Goal: Feedback & Contribution: Leave review/rating

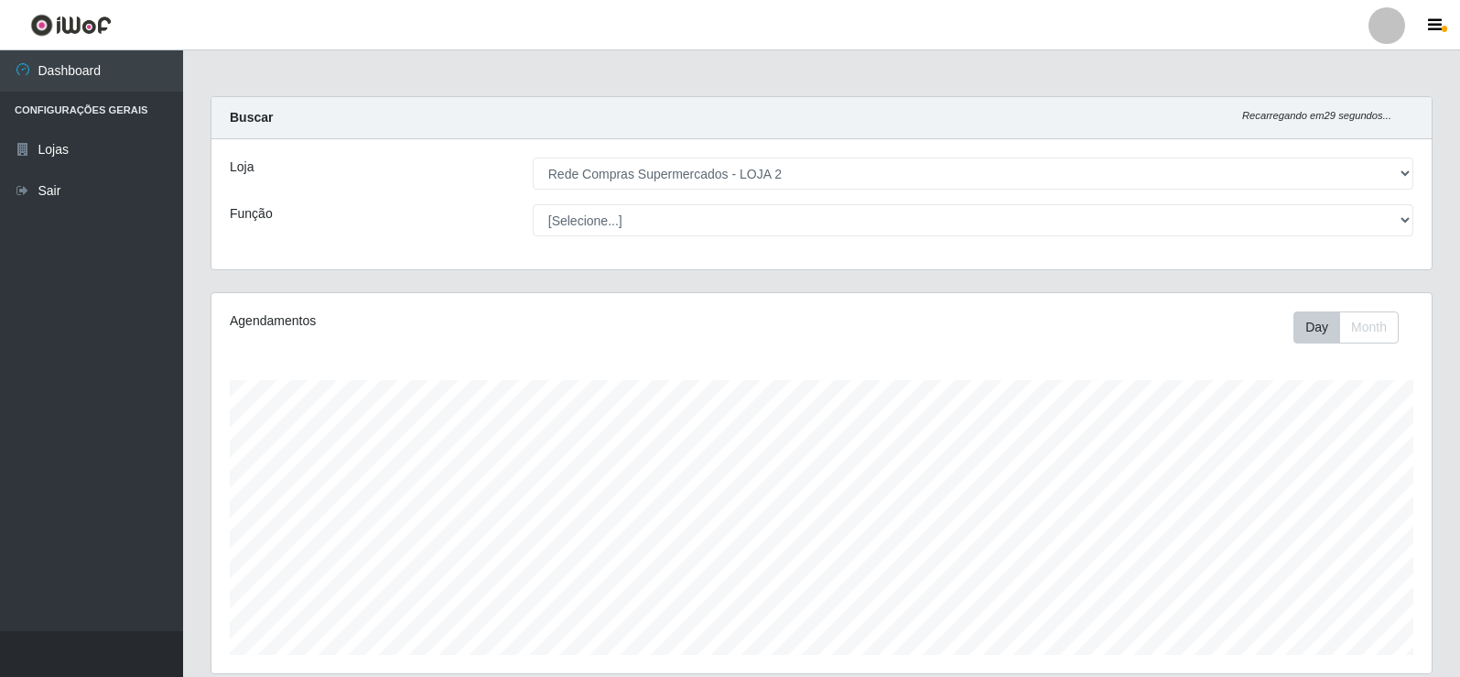
select select "161"
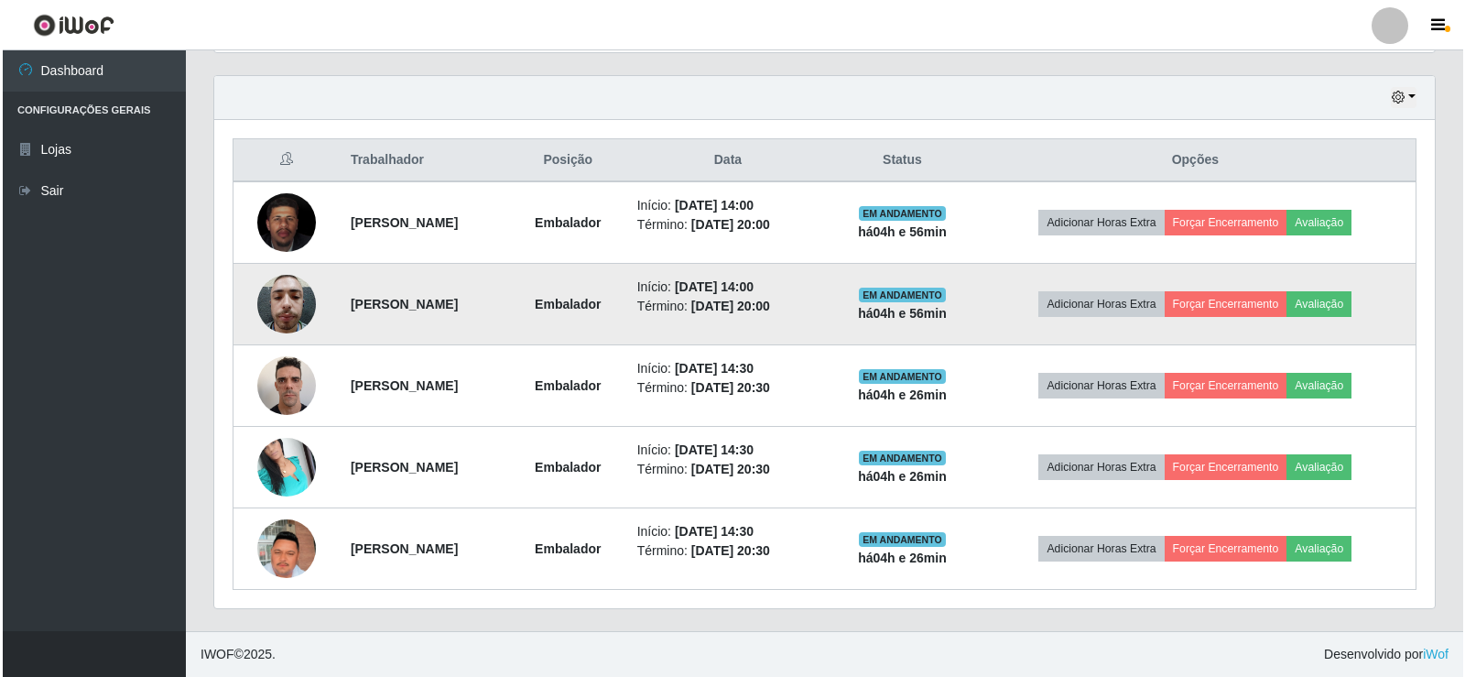
scroll to position [380, 1221]
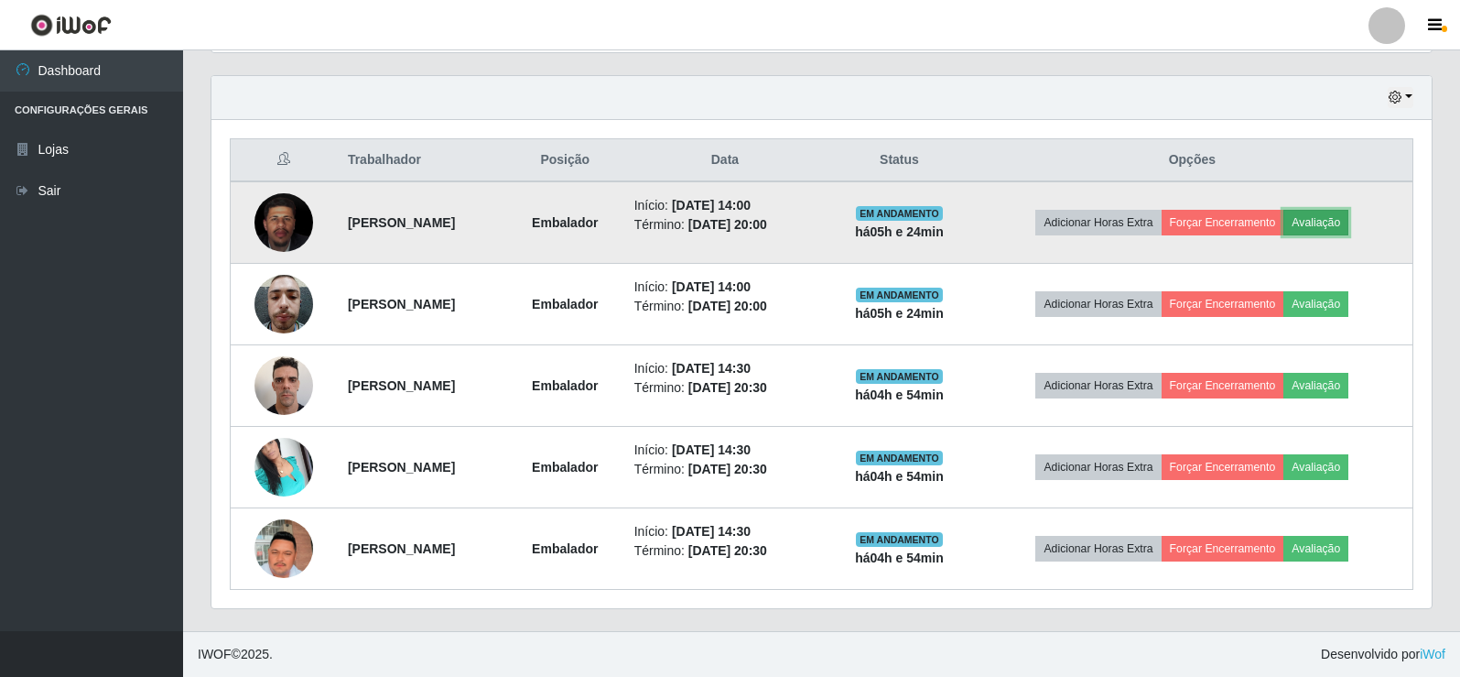
click at [1349, 218] on button "Avaliação" at bounding box center [1316, 223] width 65 height 26
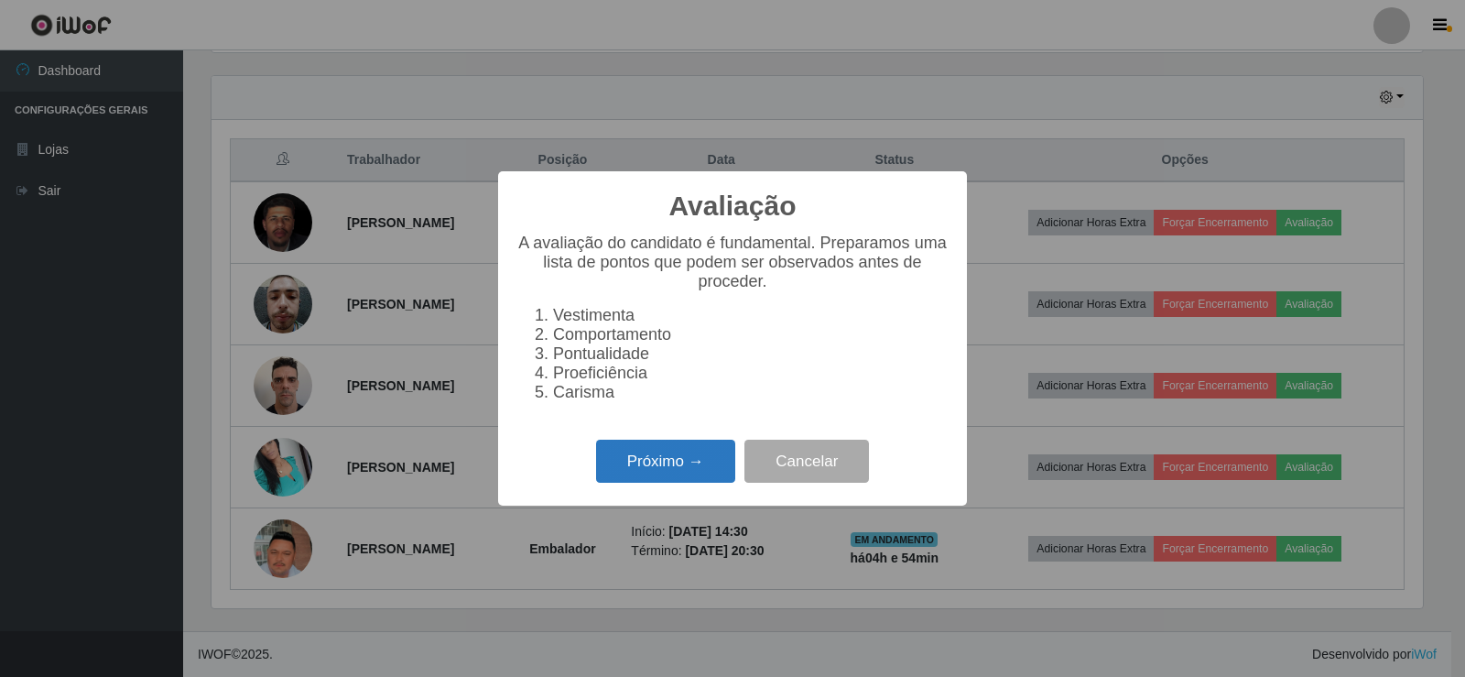
click at [700, 458] on button "Próximo →" at bounding box center [665, 461] width 139 height 43
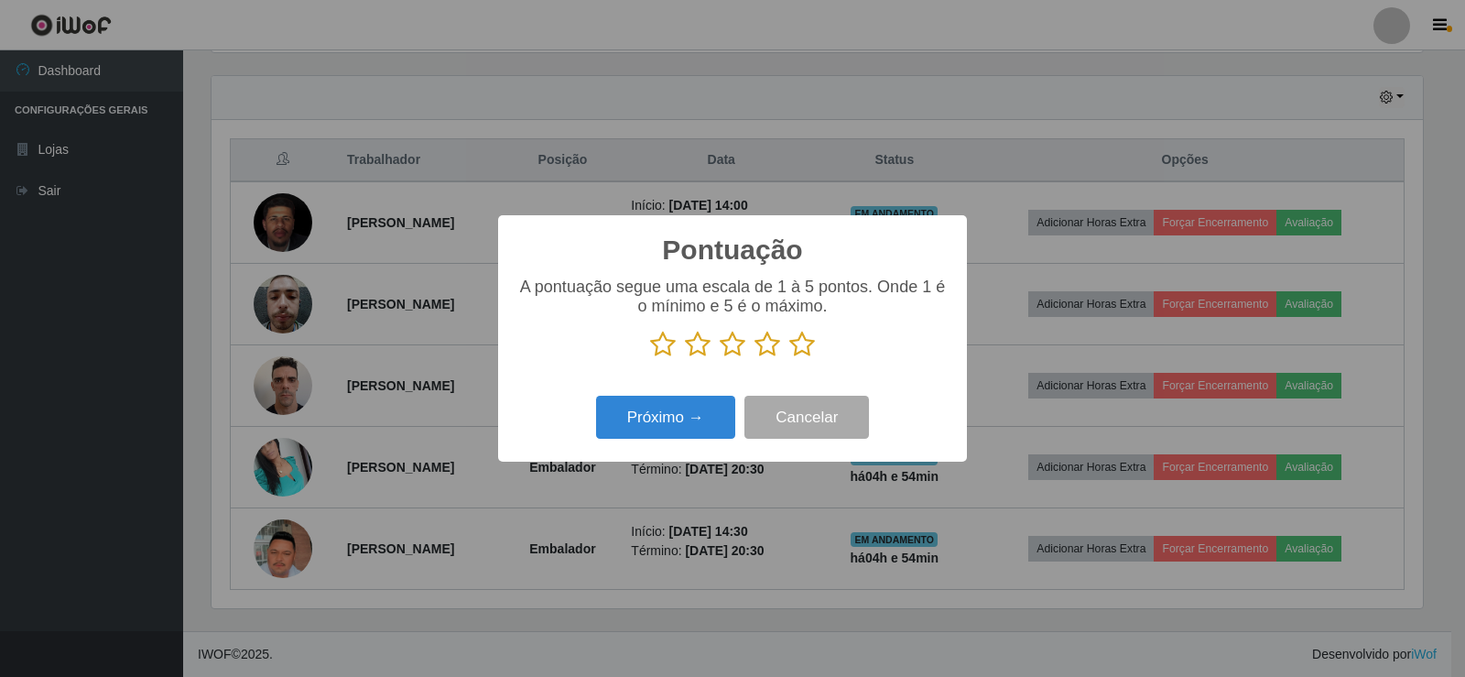
scroll to position [915256, 914425]
click at [802, 348] on icon at bounding box center [802, 344] width 26 height 27
click at [789, 358] on input "radio" at bounding box center [789, 358] width 0 height 0
click at [537, 450] on div "Pontuação × A pontuação segue uma escala de 1 à 5 pontos. Onde 1 é o mínimo e 5…" at bounding box center [732, 338] width 469 height 246
click at [649, 420] on button "Próximo →" at bounding box center [665, 417] width 139 height 43
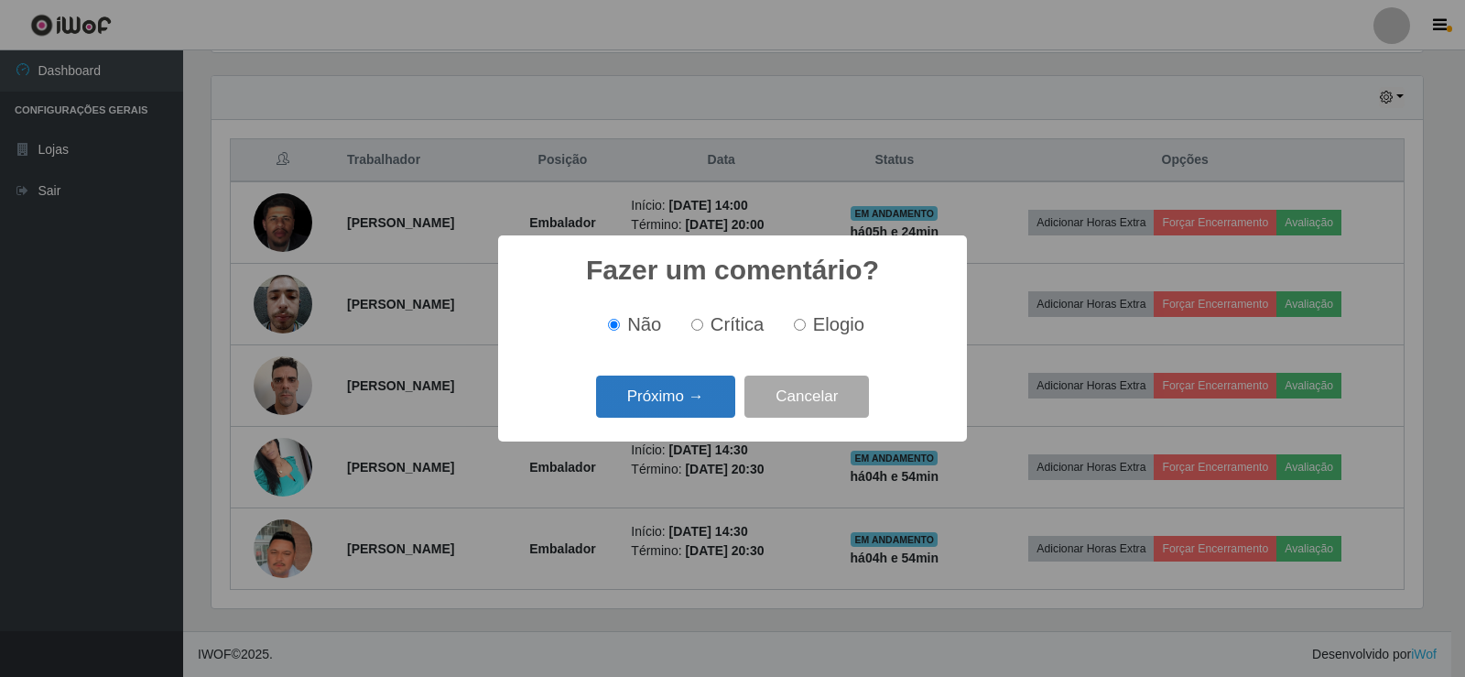
click at [664, 391] on button "Próximo →" at bounding box center [665, 396] width 139 height 43
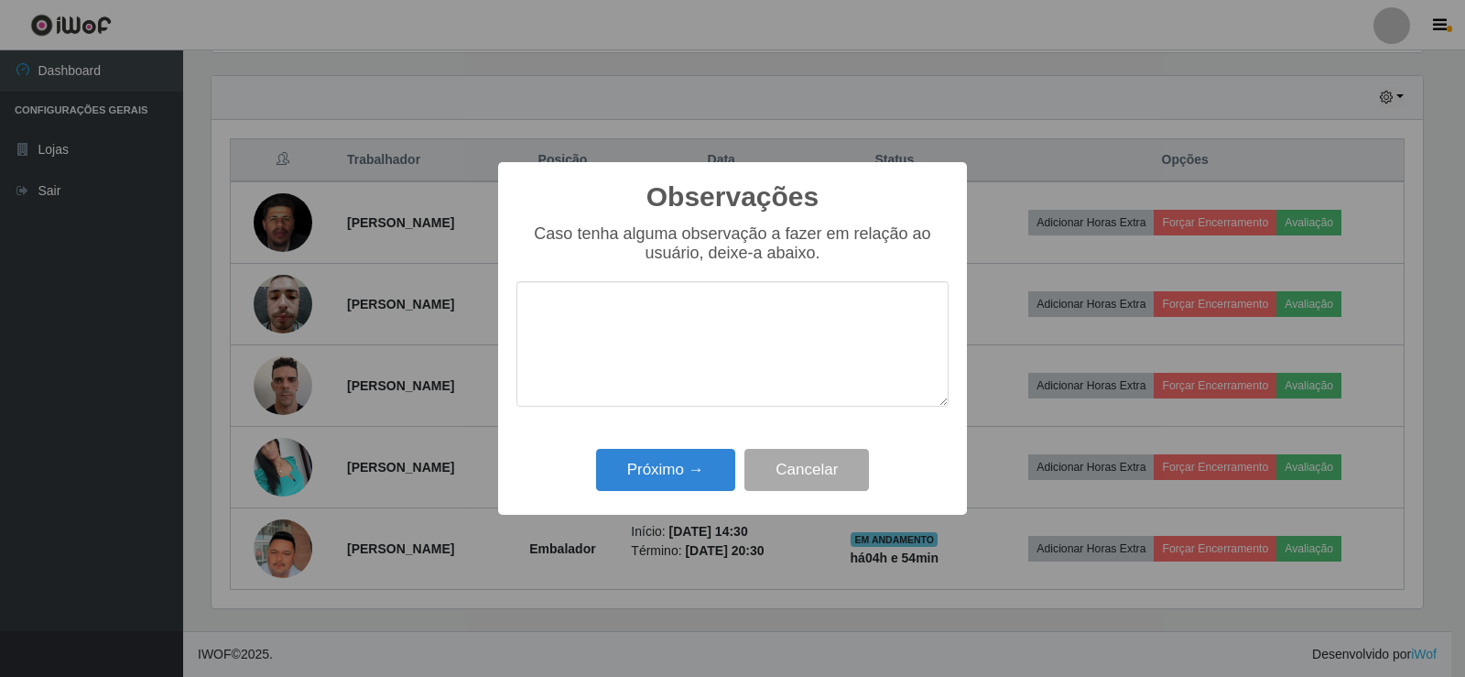
drag, startPoint x: 664, startPoint y: 391, endPoint x: 678, endPoint y: 472, distance: 82.6
click at [678, 436] on div "Observações × Caso tenha alguma observação a fazer em relação ao usuário, deixe…" at bounding box center [732, 338] width 469 height 353
click at [678, 473] on button "Próximo →" at bounding box center [665, 470] width 139 height 43
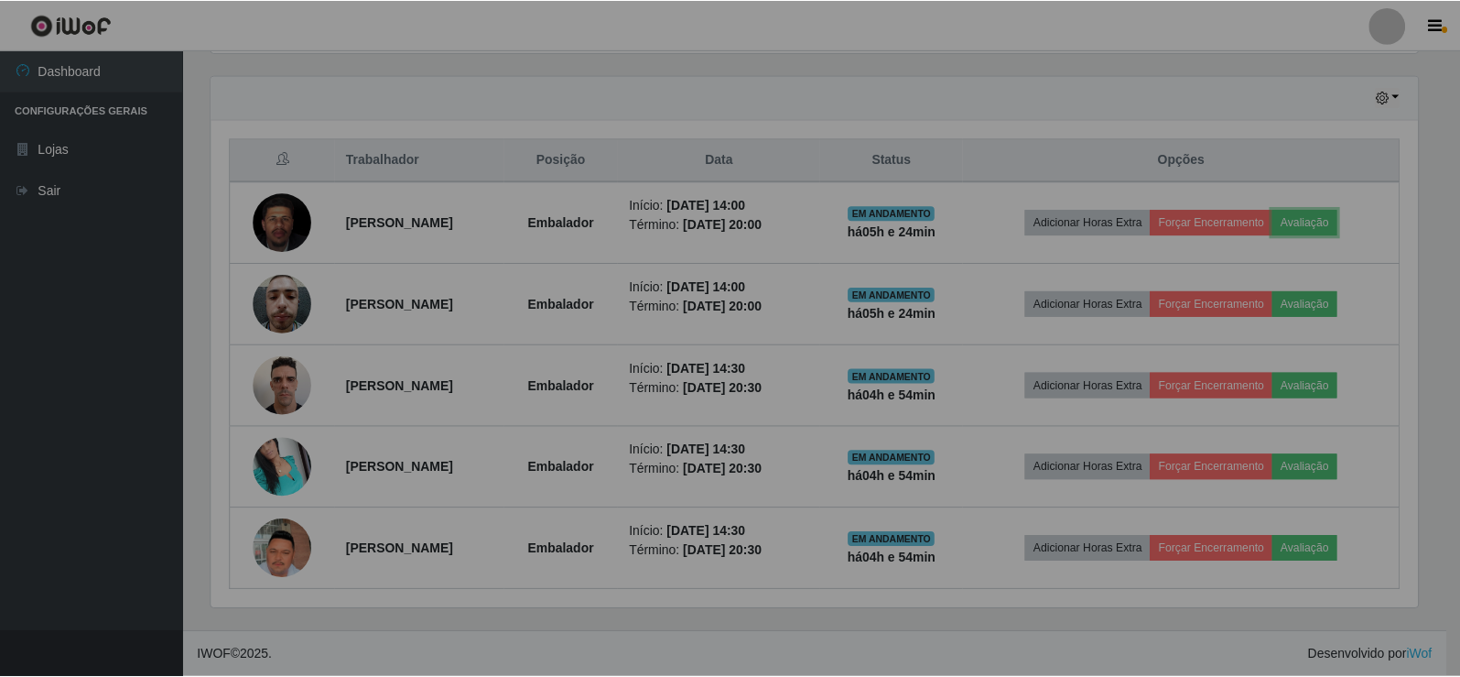
scroll to position [380, 1221]
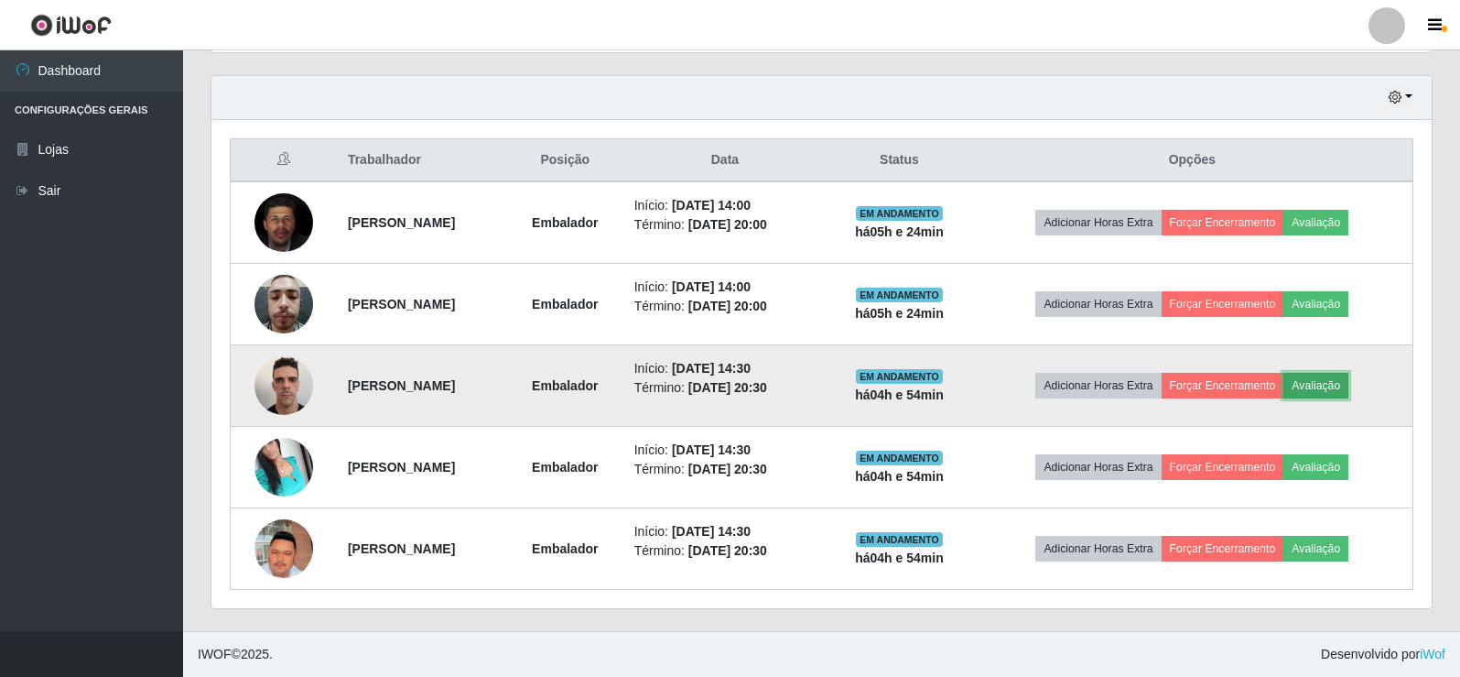
click at [1349, 386] on button "Avaliação" at bounding box center [1316, 386] width 65 height 26
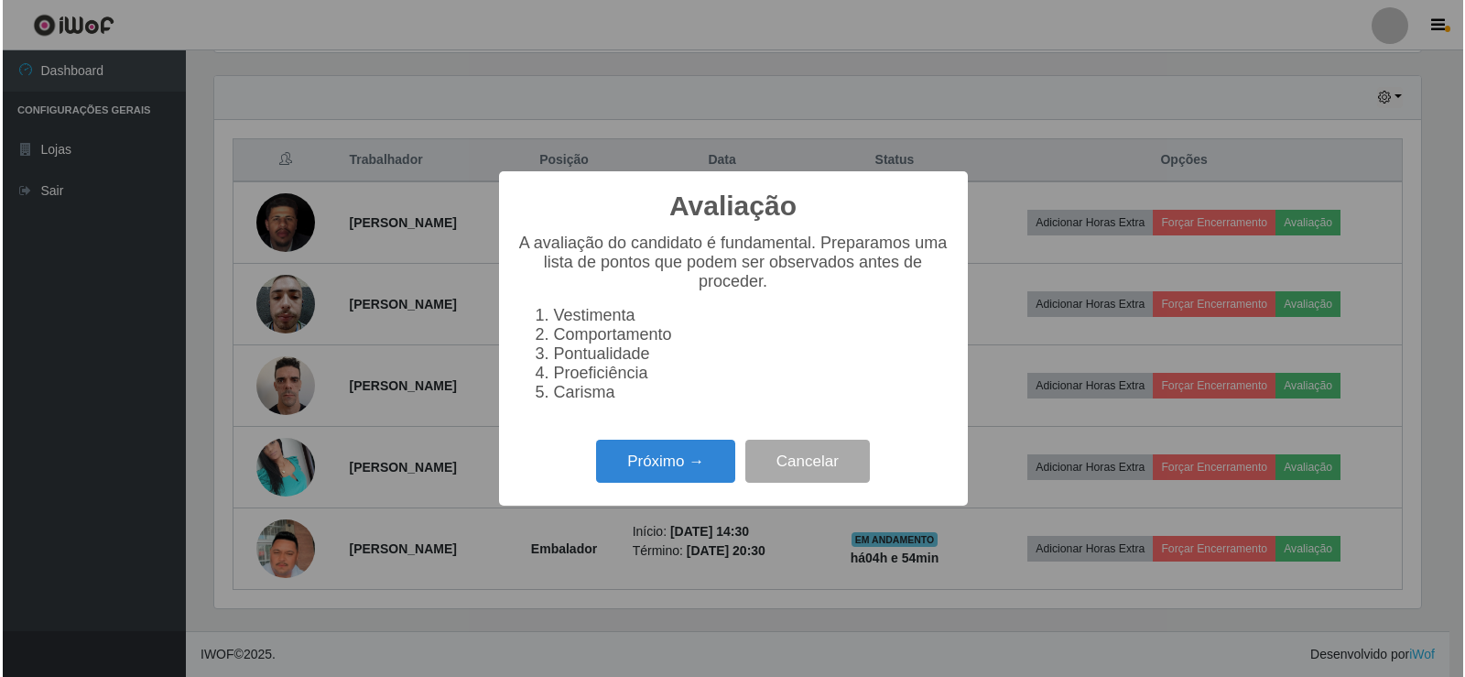
scroll to position [380, 1211]
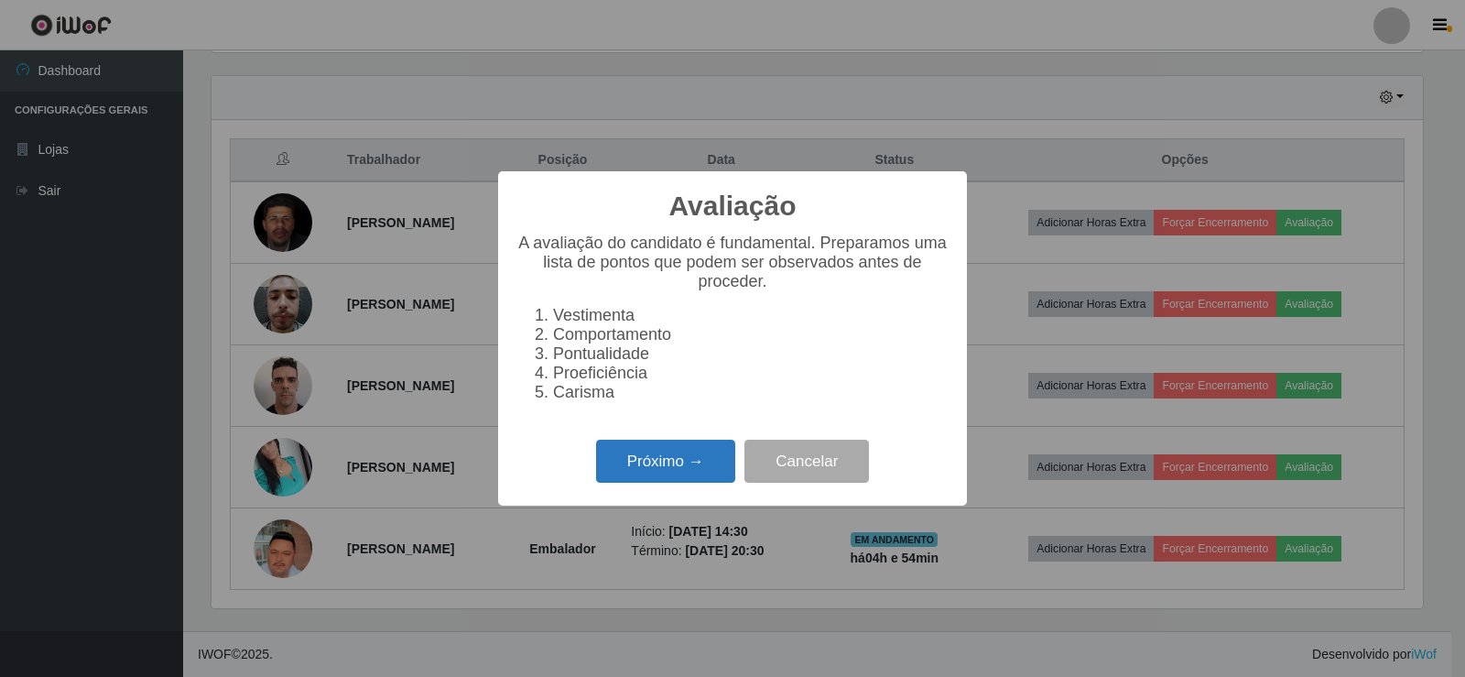
click at [676, 475] on button "Próximo →" at bounding box center [665, 461] width 139 height 43
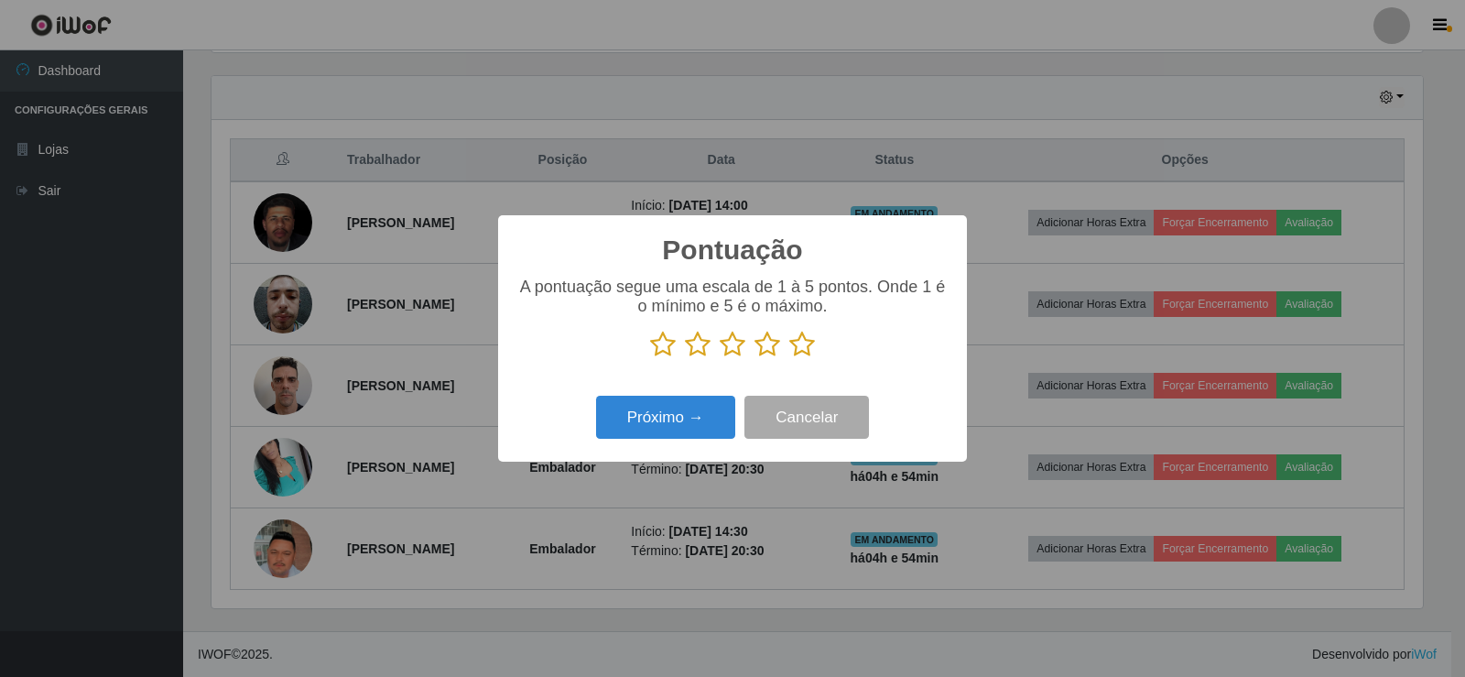
click at [804, 350] on icon at bounding box center [802, 344] width 26 height 27
click at [789, 358] on input "radio" at bounding box center [789, 358] width 0 height 0
click at [719, 410] on button "Próximo →" at bounding box center [665, 417] width 139 height 43
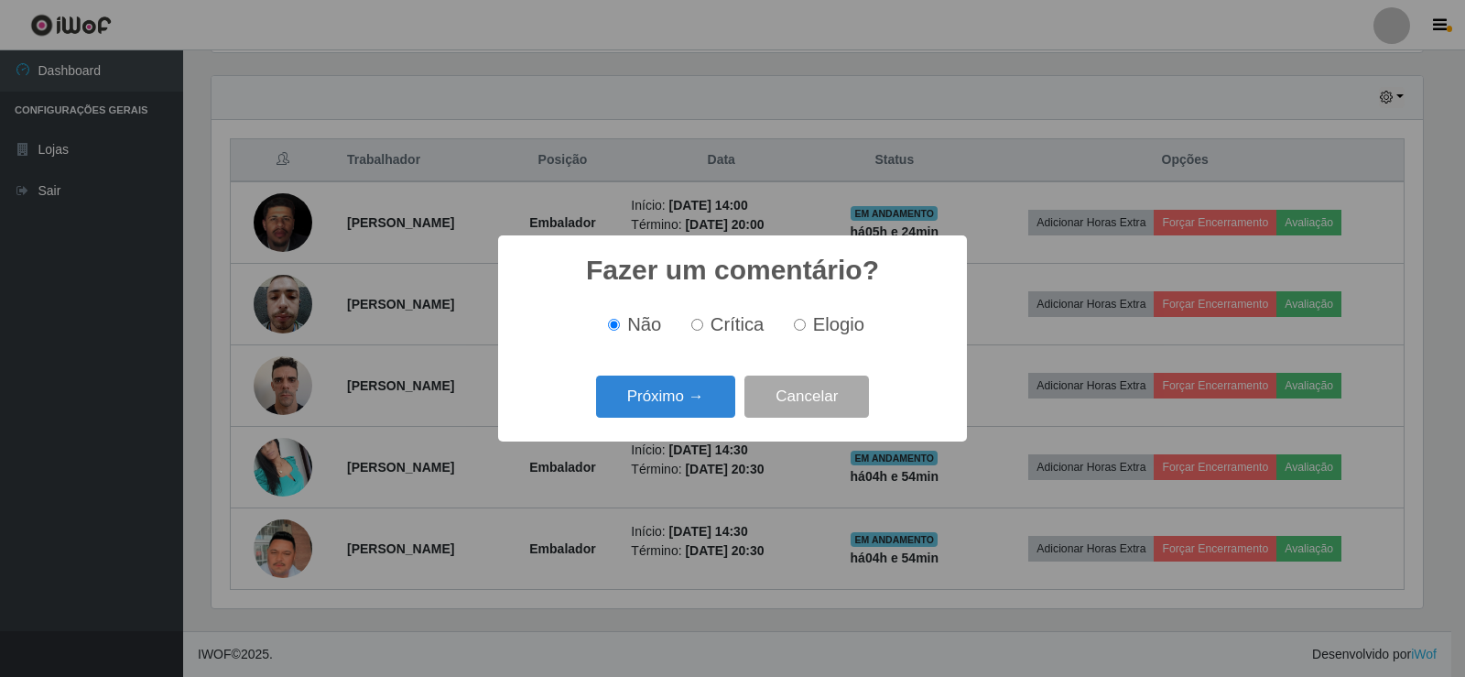
click at [711, 407] on button "Próximo →" at bounding box center [665, 396] width 139 height 43
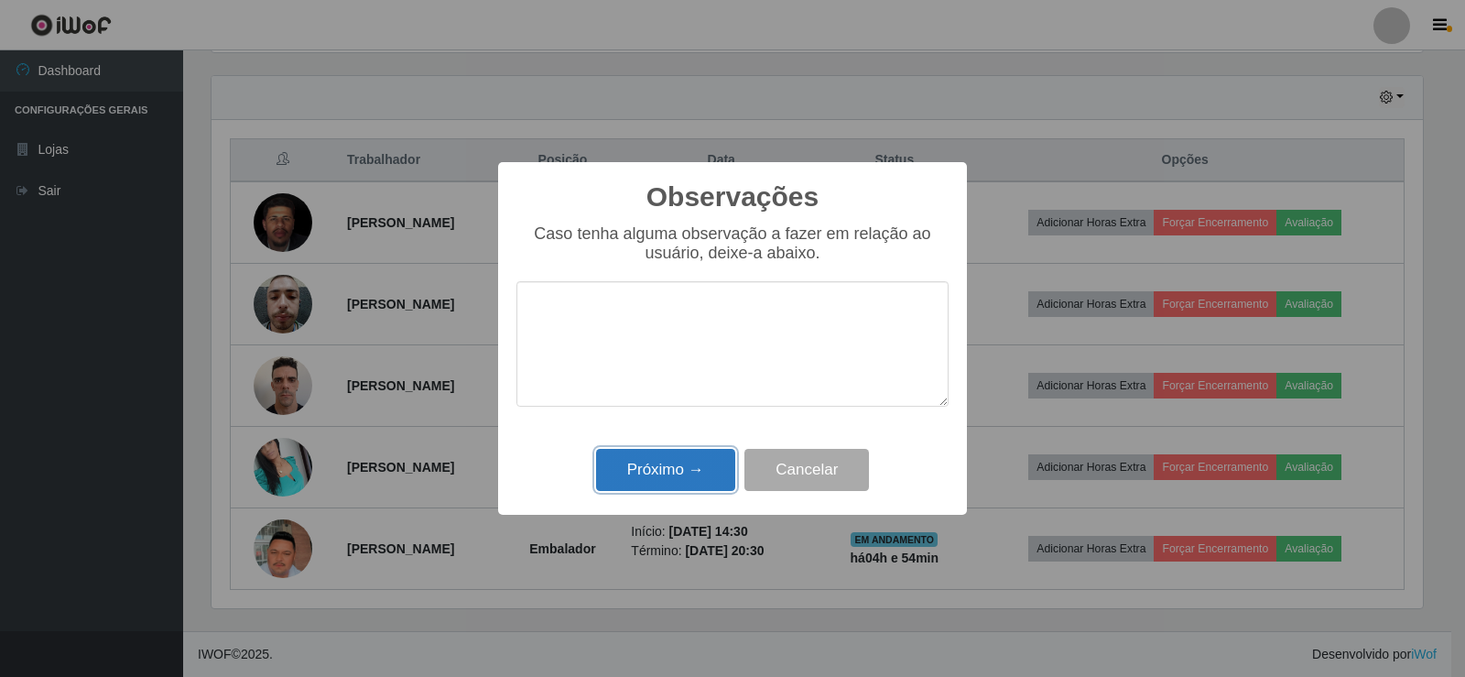
click at [683, 474] on button "Próximo →" at bounding box center [665, 470] width 139 height 43
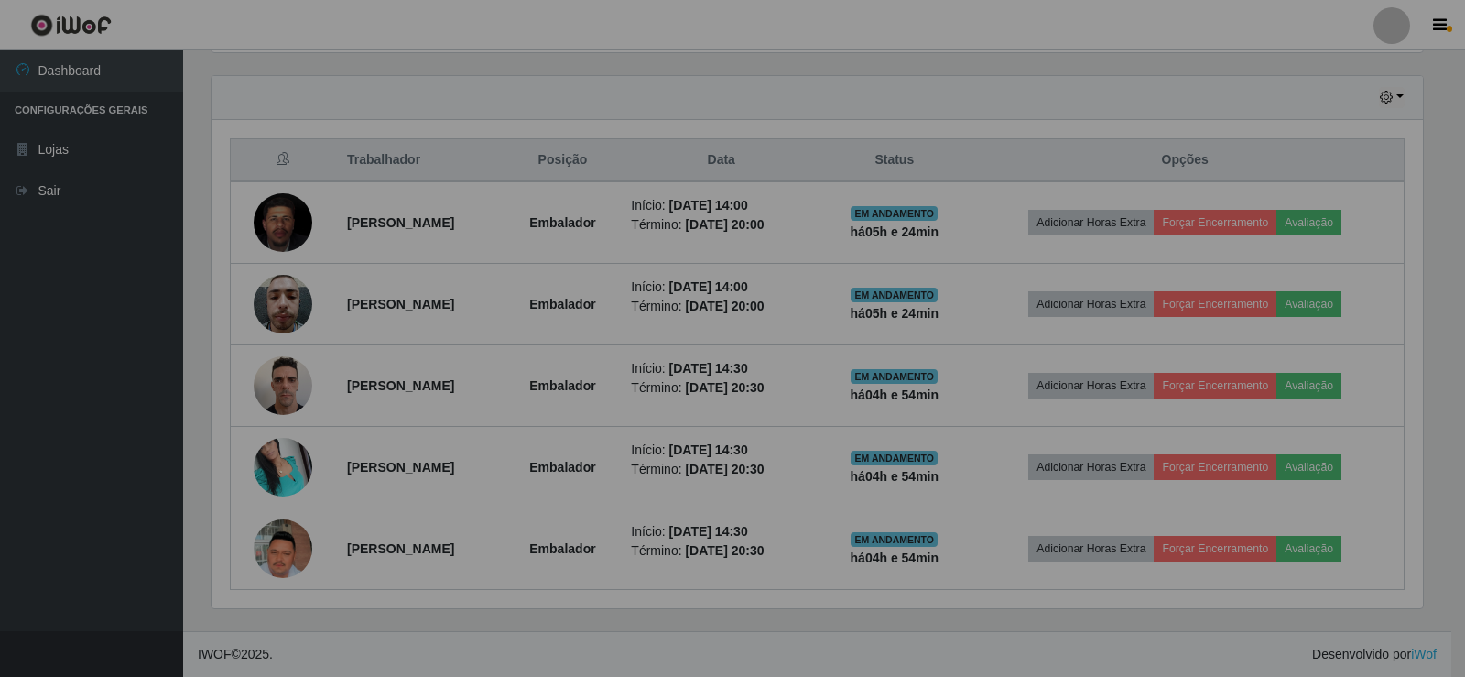
scroll to position [380, 1221]
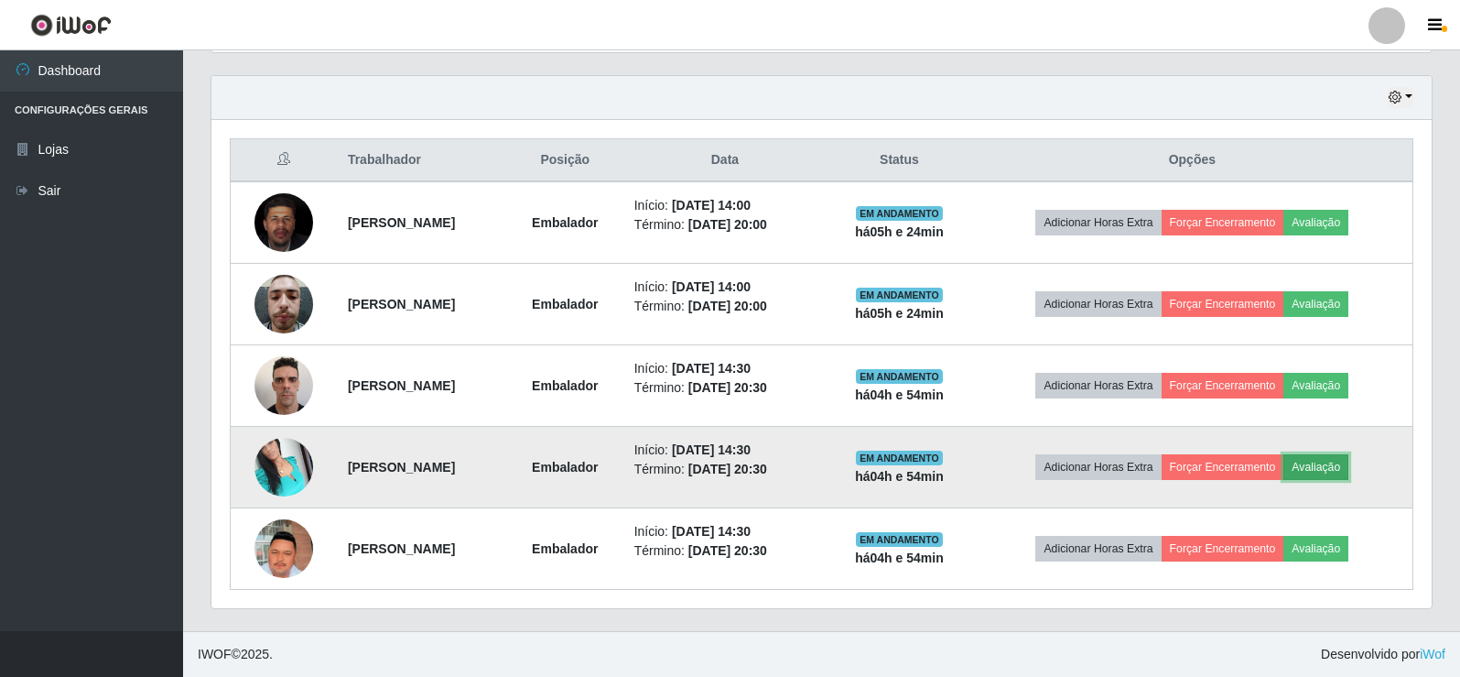
click at [1349, 469] on button "Avaliação" at bounding box center [1316, 467] width 65 height 26
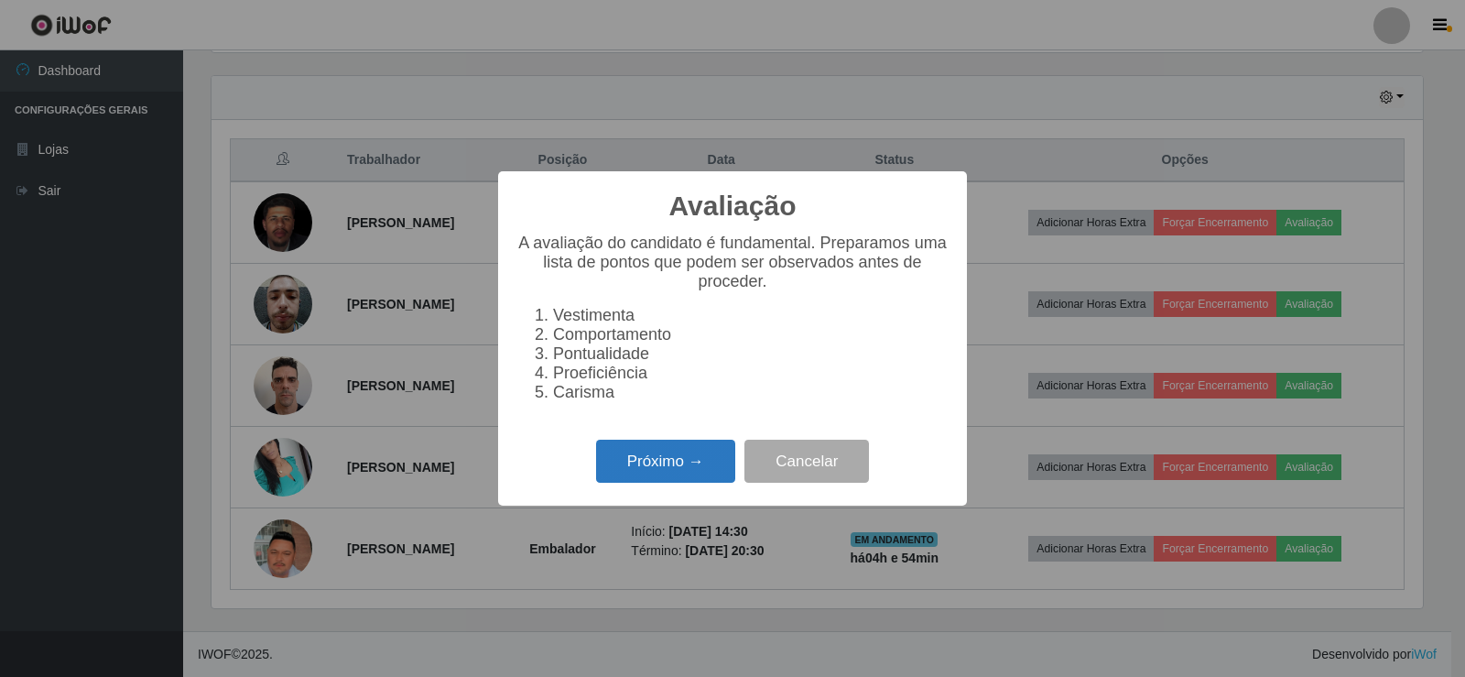
click at [656, 481] on button "Próximo →" at bounding box center [665, 461] width 139 height 43
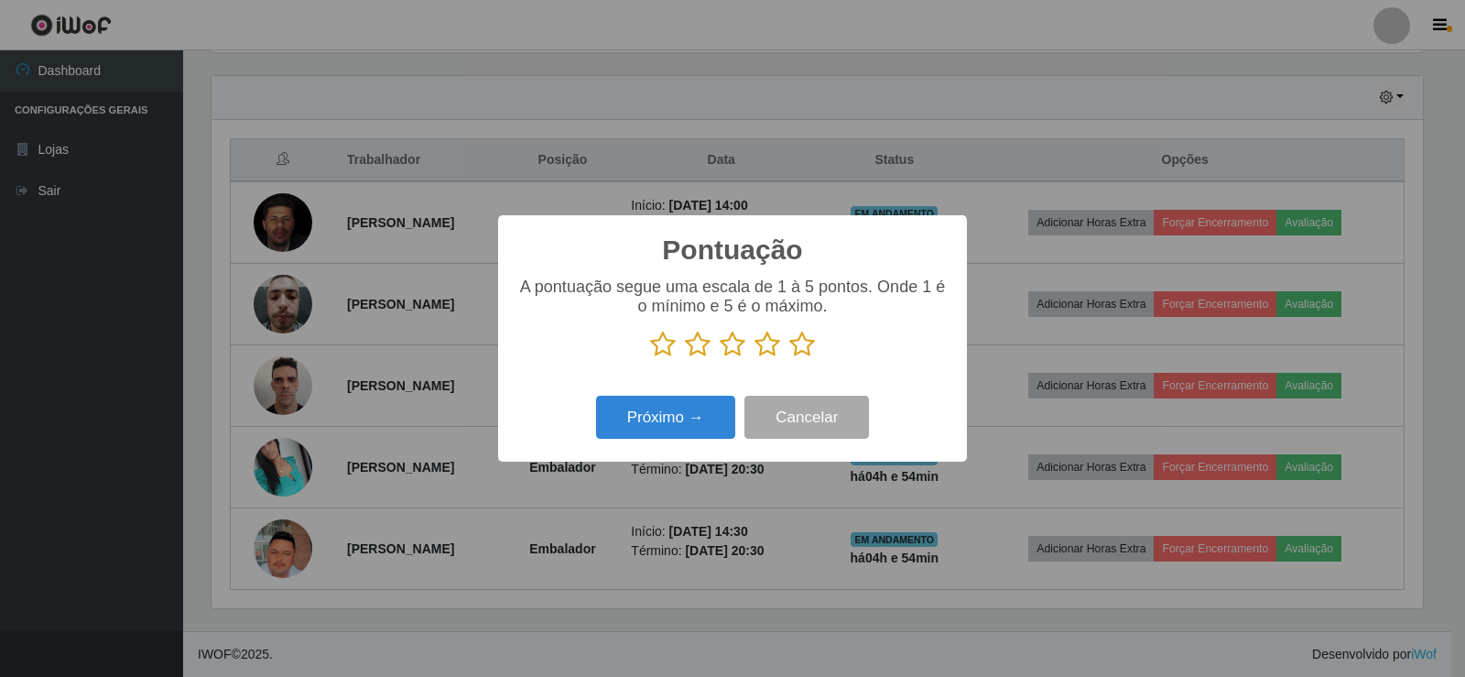
click at [808, 347] on icon at bounding box center [802, 344] width 26 height 27
click at [789, 358] on input "radio" at bounding box center [789, 358] width 0 height 0
click at [726, 418] on button "Próximo →" at bounding box center [665, 417] width 139 height 43
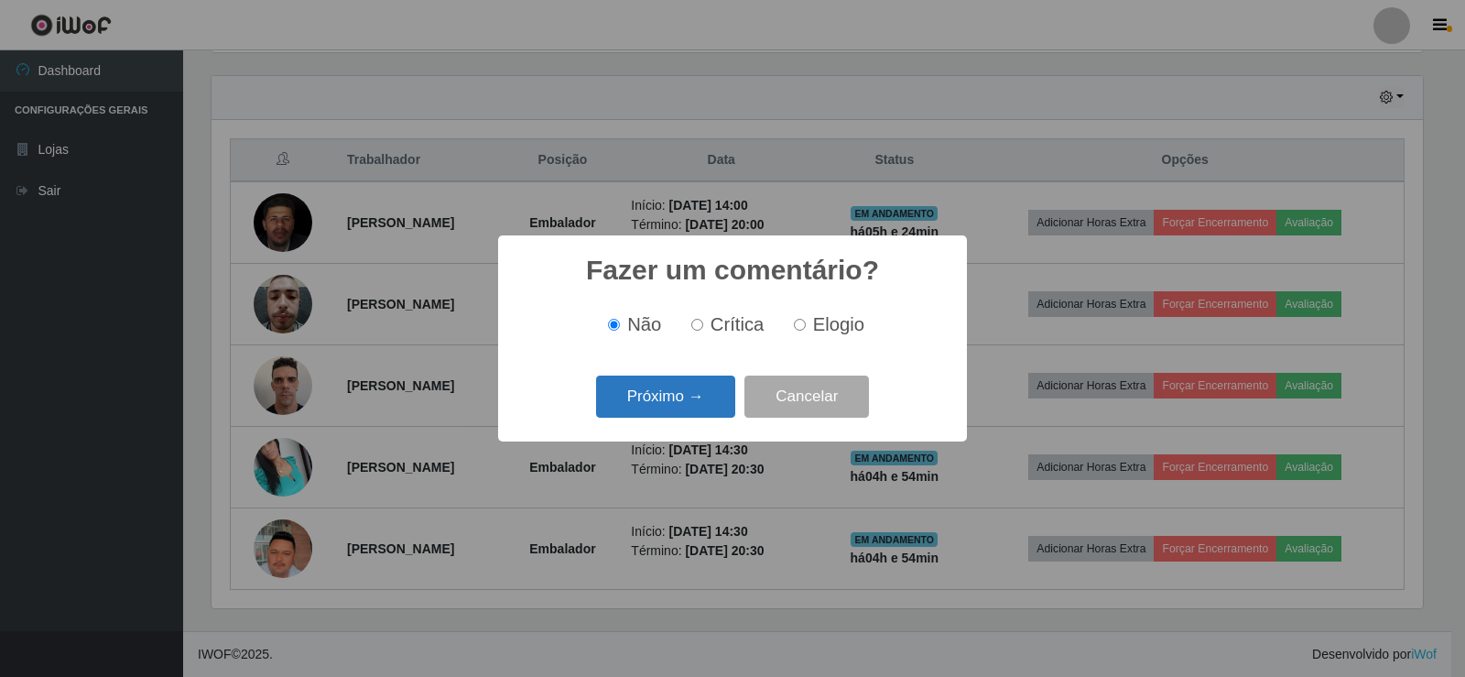
click at [724, 418] on button "Próximo →" at bounding box center [665, 396] width 139 height 43
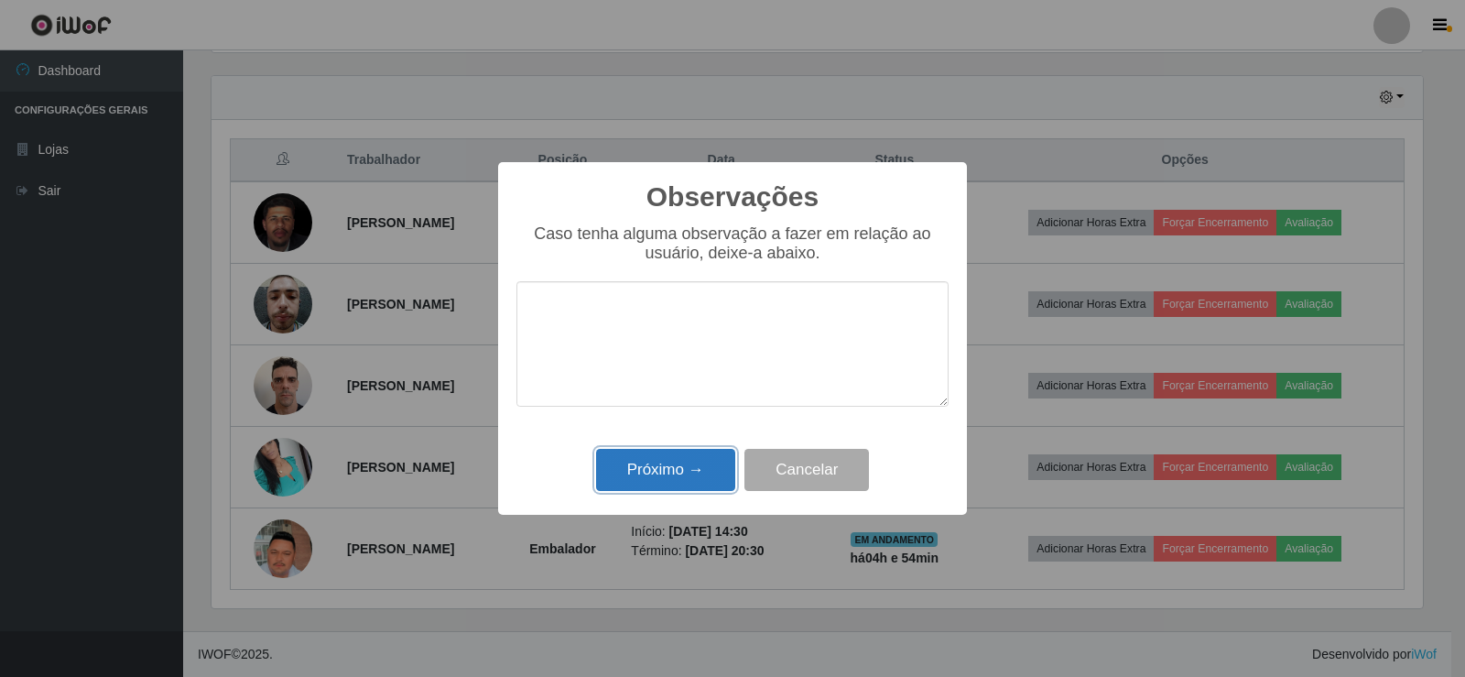
click at [699, 468] on button "Próximo →" at bounding box center [665, 470] width 139 height 43
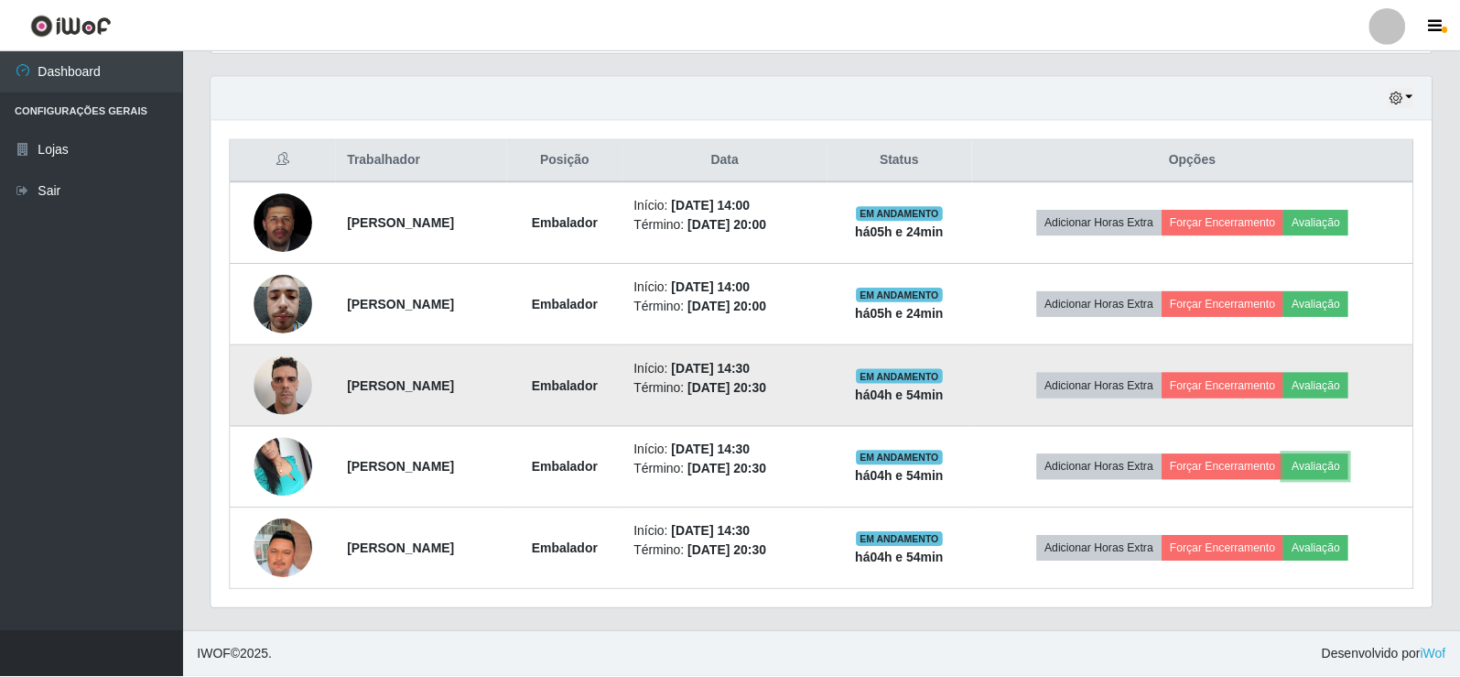
scroll to position [380, 1221]
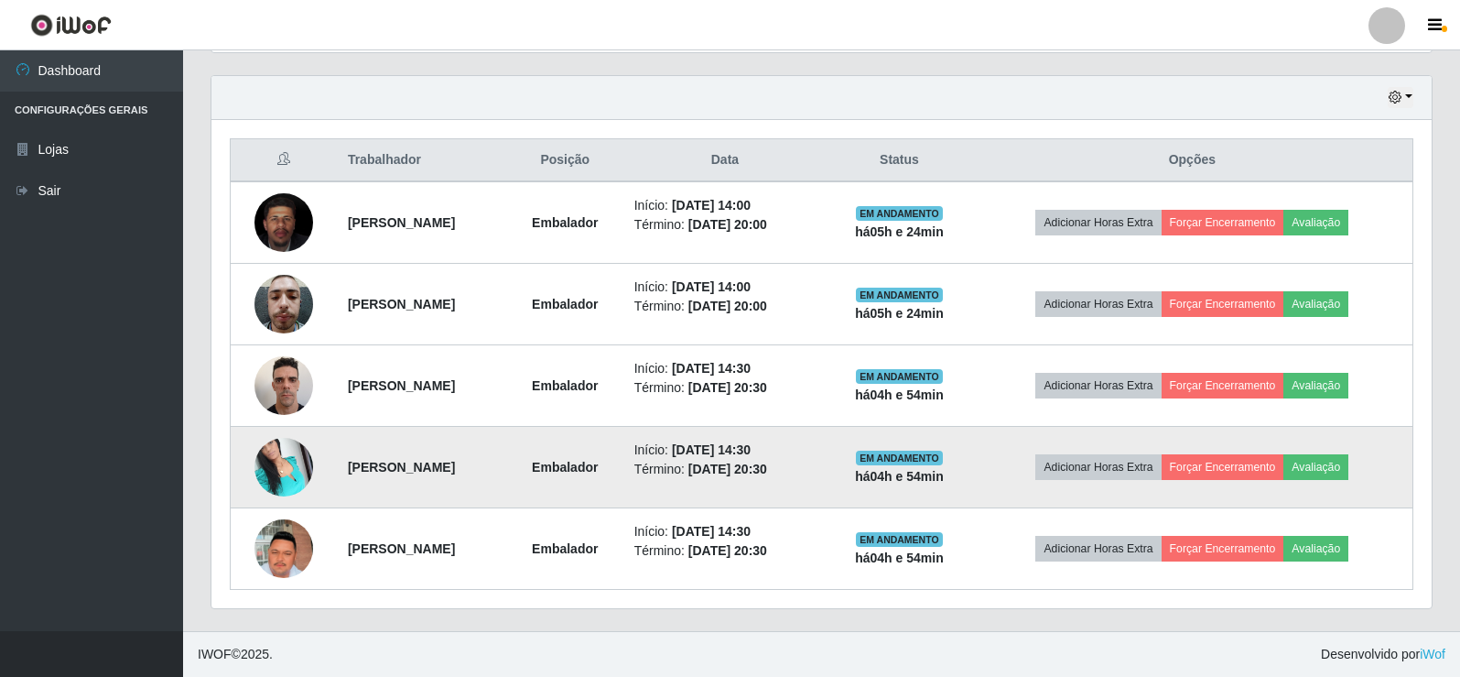
click at [294, 450] on img at bounding box center [284, 467] width 59 height 78
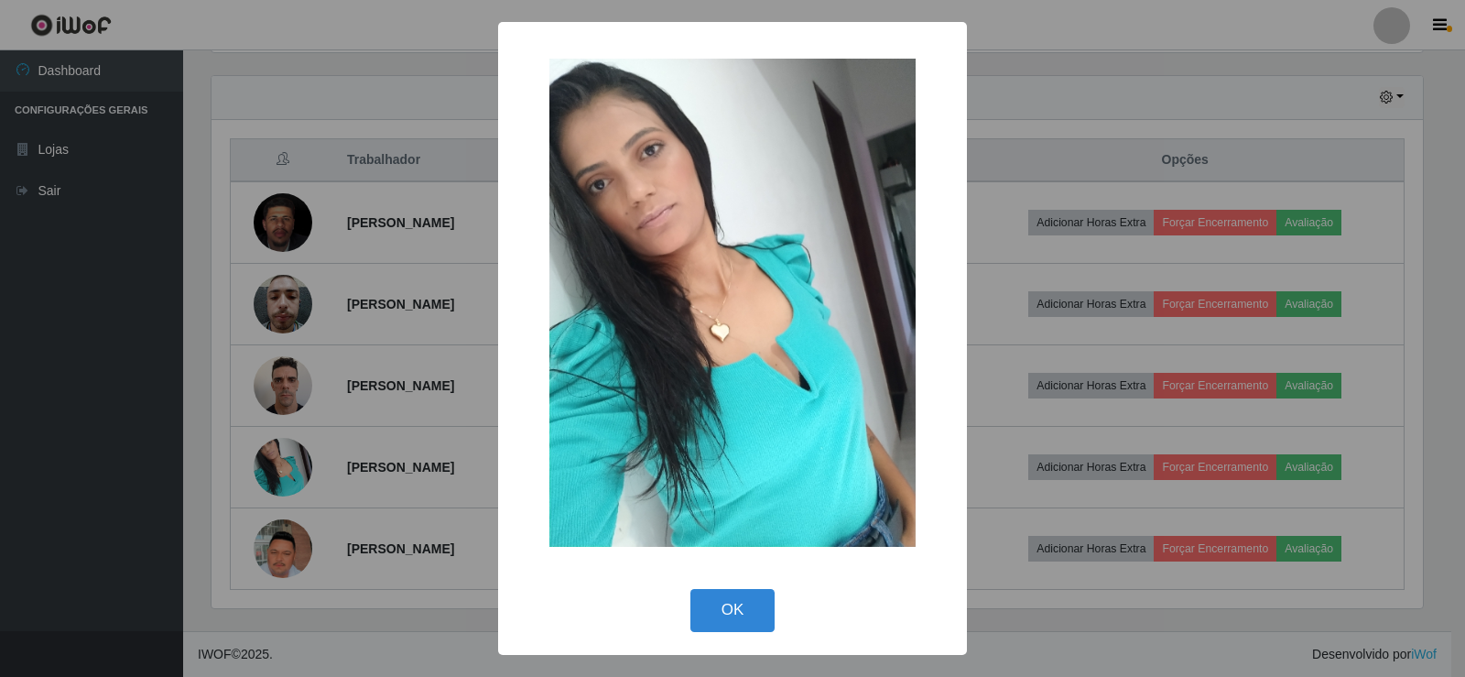
click at [333, 419] on div "× OK Cancel" at bounding box center [732, 338] width 1465 height 677
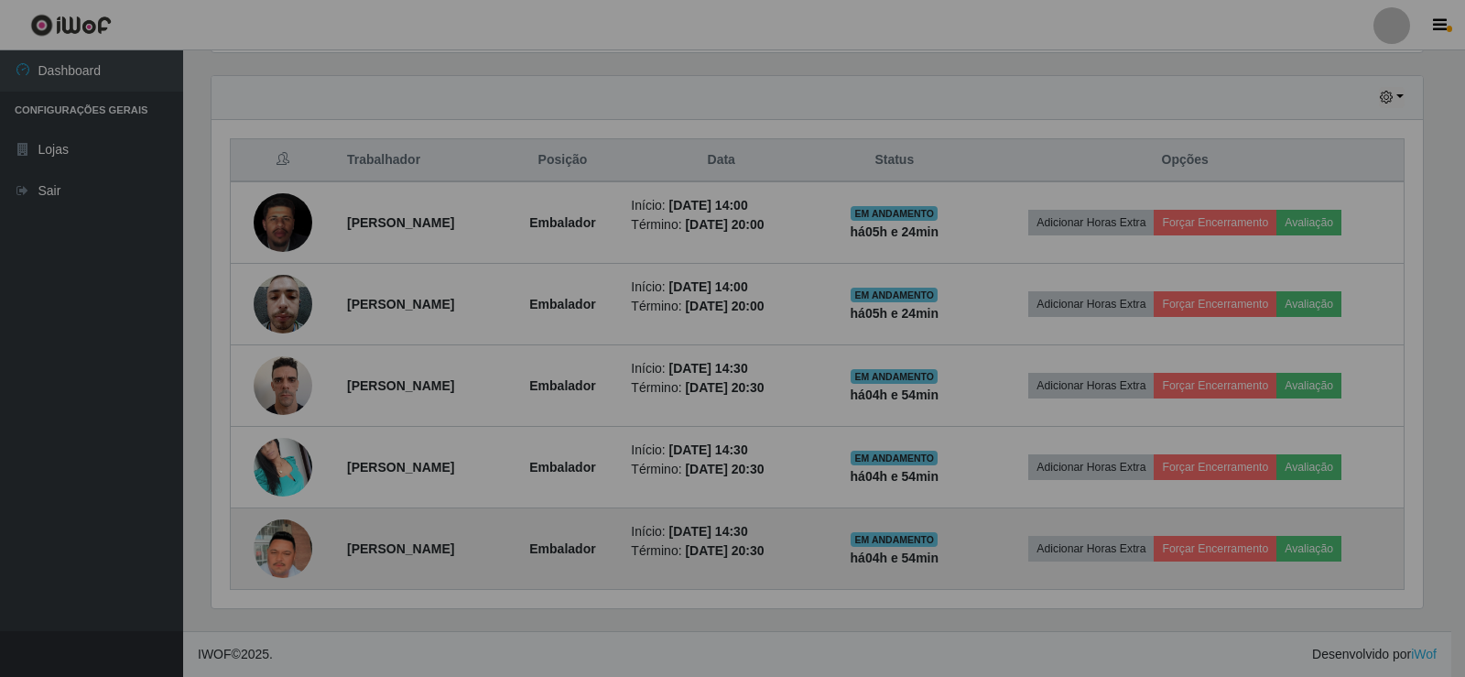
scroll to position [380, 1221]
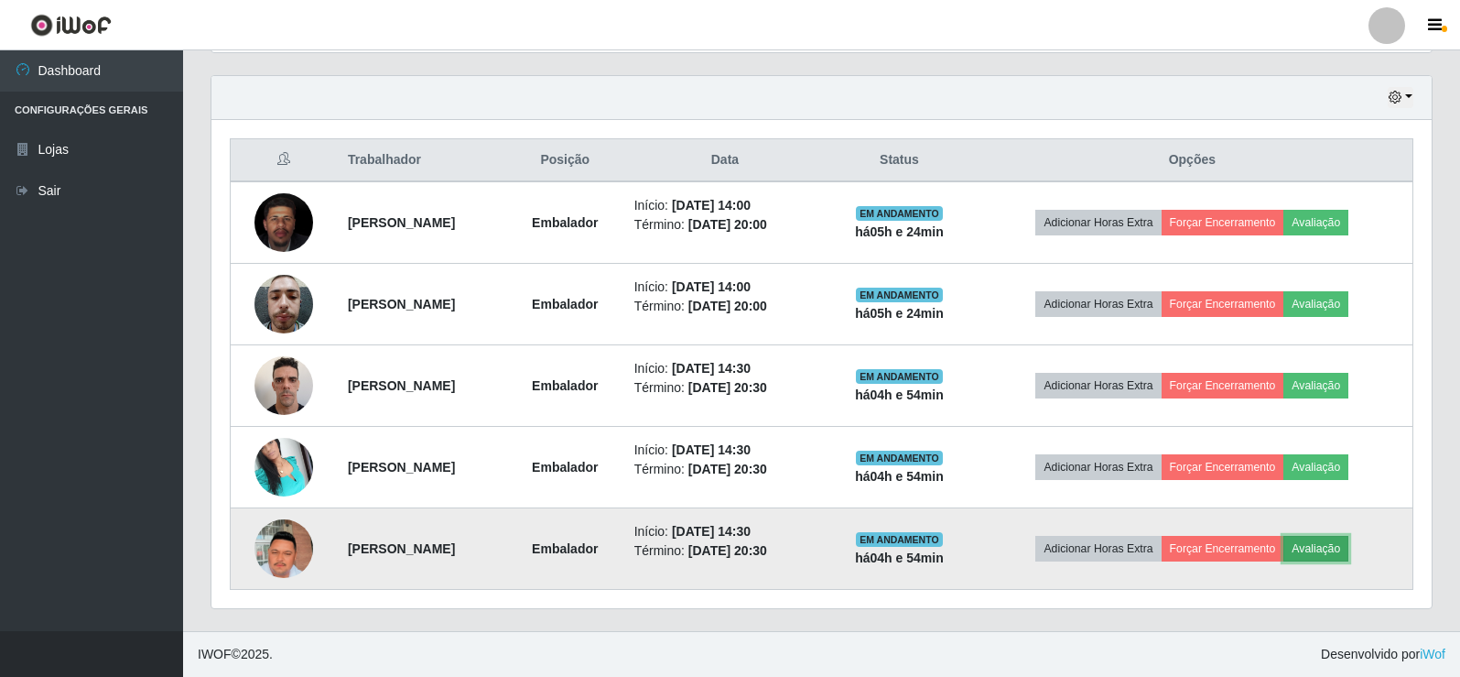
click at [1349, 550] on button "Avaliação" at bounding box center [1316, 549] width 65 height 26
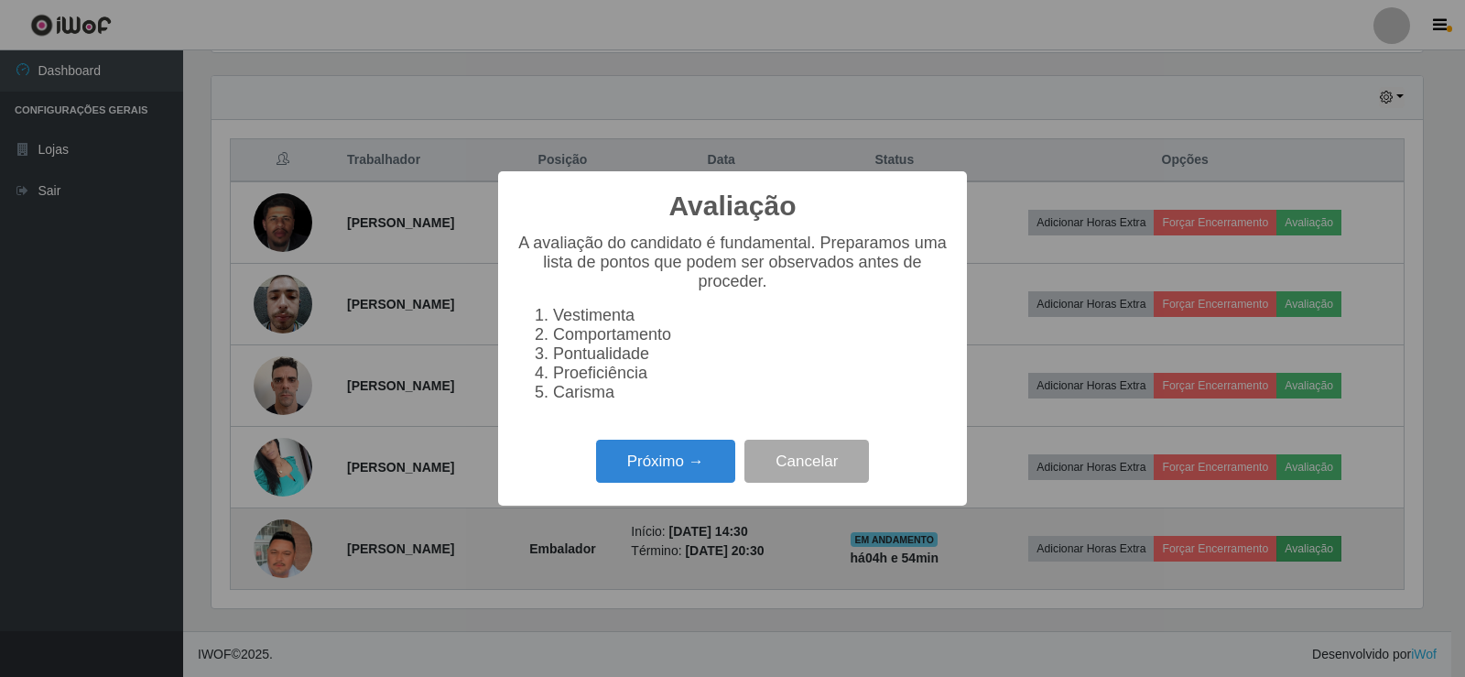
scroll to position [380, 1211]
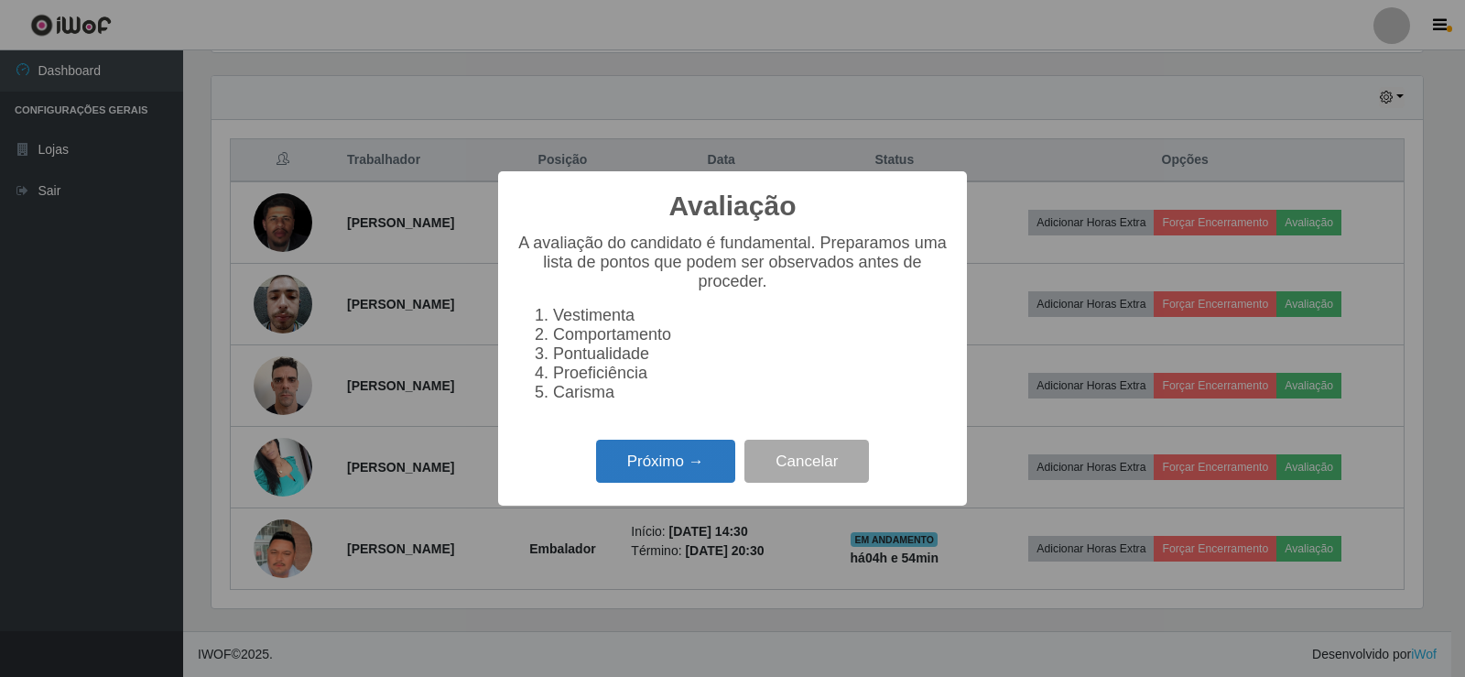
click at [663, 457] on button "Próximo →" at bounding box center [665, 461] width 139 height 43
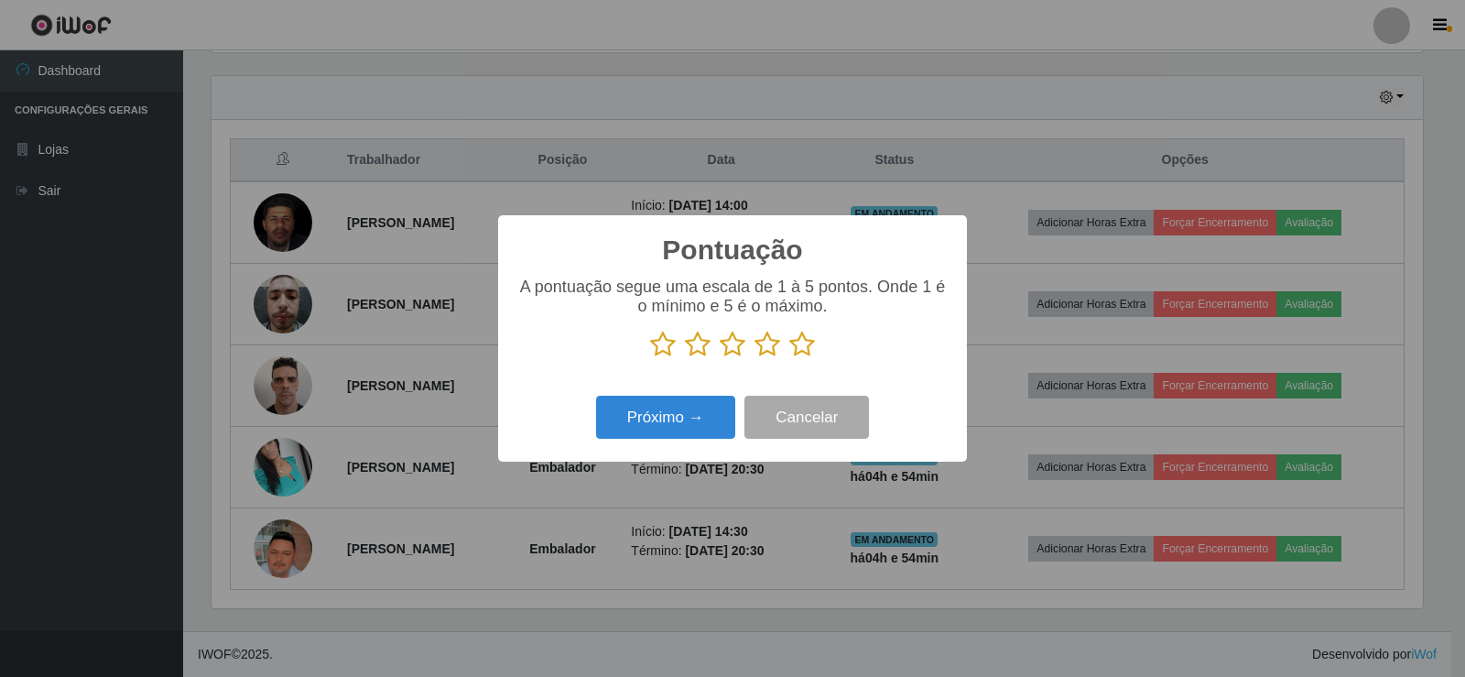
scroll to position [915256, 914425]
click at [800, 358] on icon at bounding box center [802, 344] width 26 height 27
click at [789, 358] on input "radio" at bounding box center [789, 358] width 0 height 0
click at [713, 414] on button "Próximo →" at bounding box center [665, 417] width 139 height 43
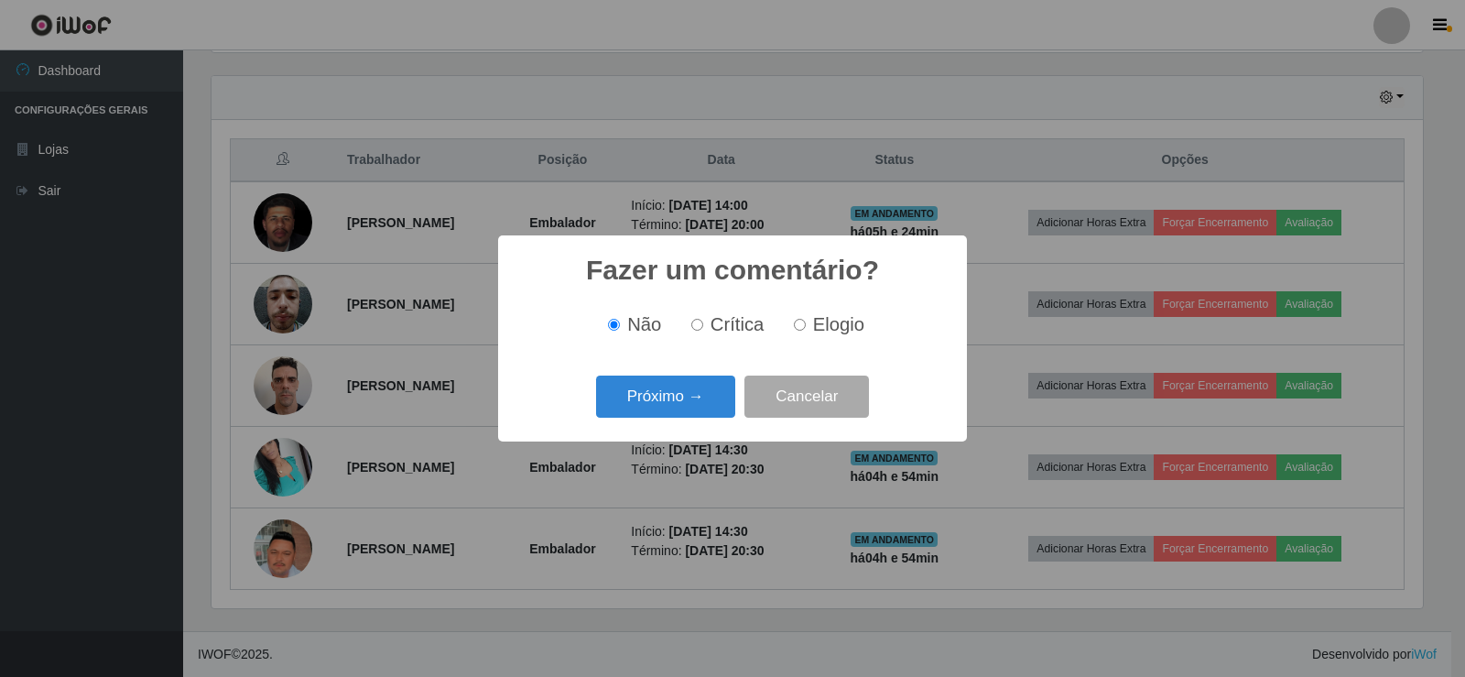
click at [710, 414] on button "Próximo →" at bounding box center [665, 396] width 139 height 43
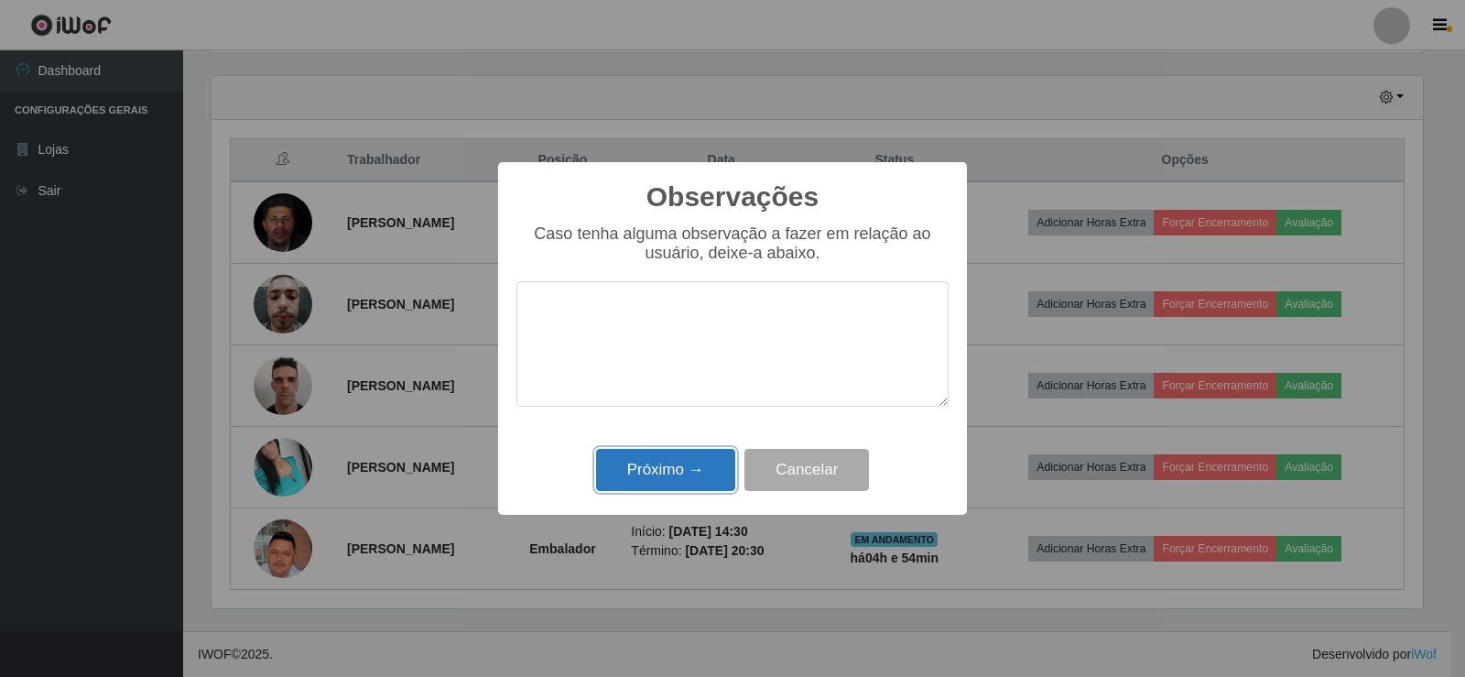
click at [704, 475] on button "Próximo →" at bounding box center [665, 470] width 139 height 43
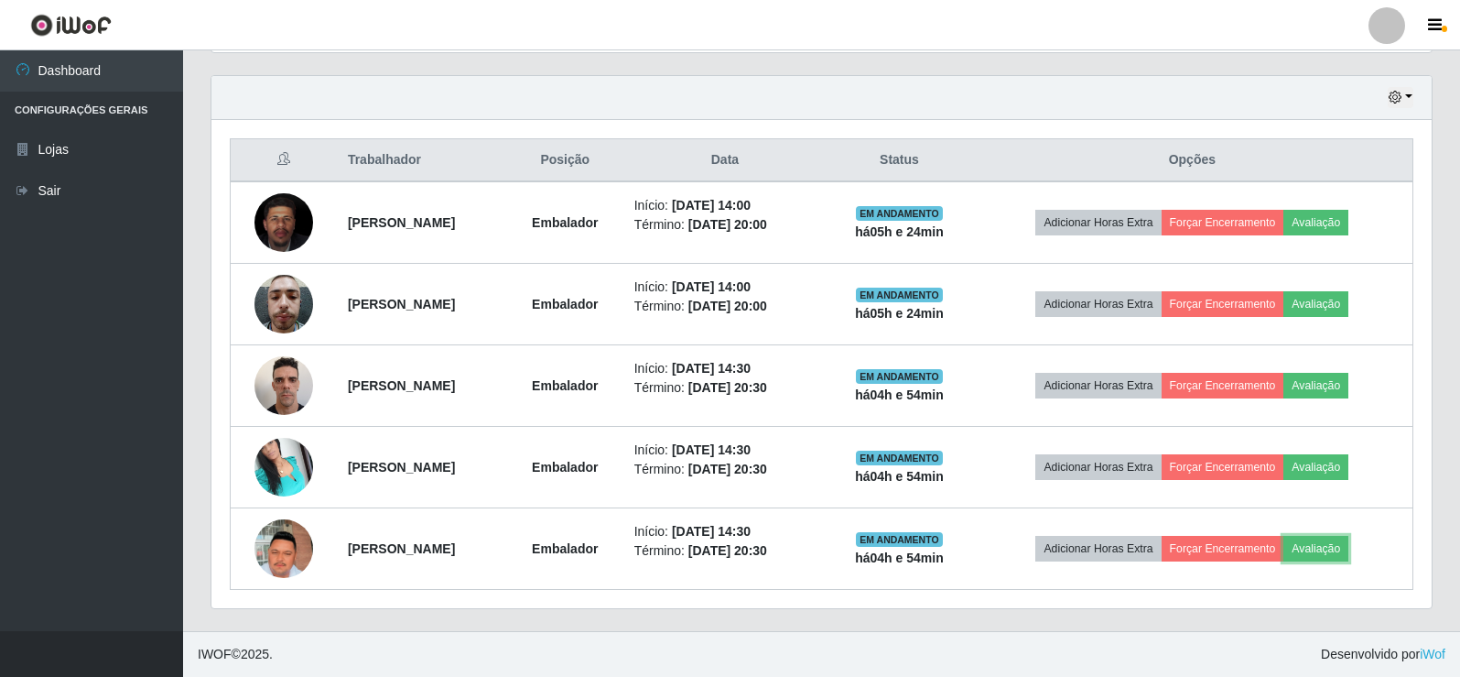
scroll to position [380, 1221]
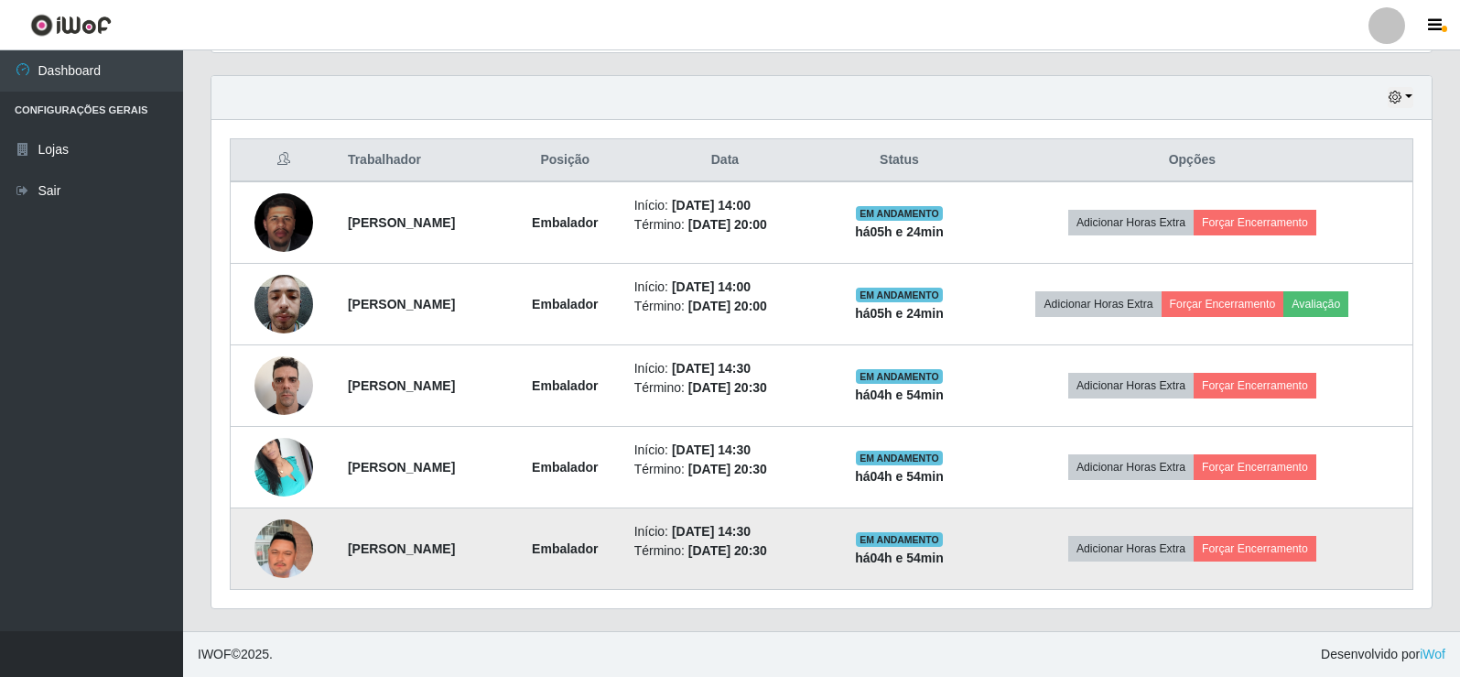
click at [267, 560] on img at bounding box center [284, 548] width 59 height 104
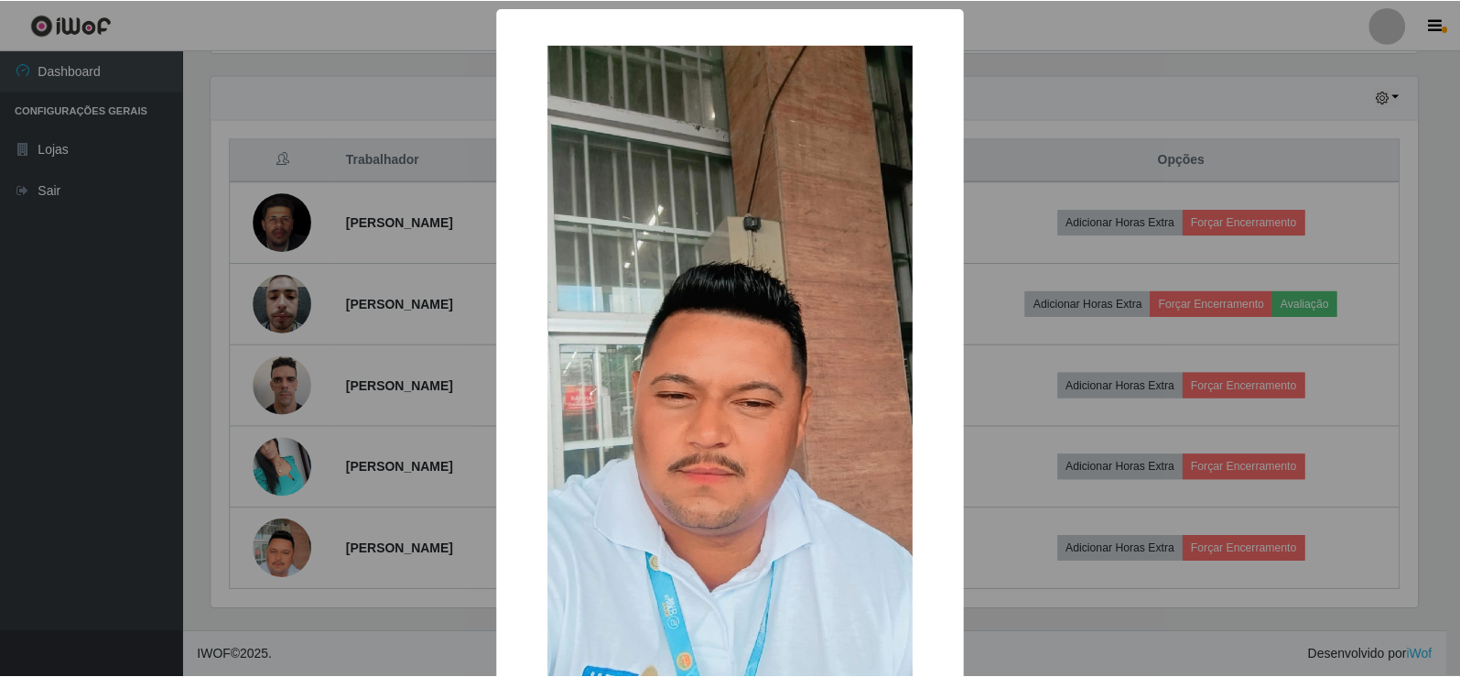
scroll to position [92, 0]
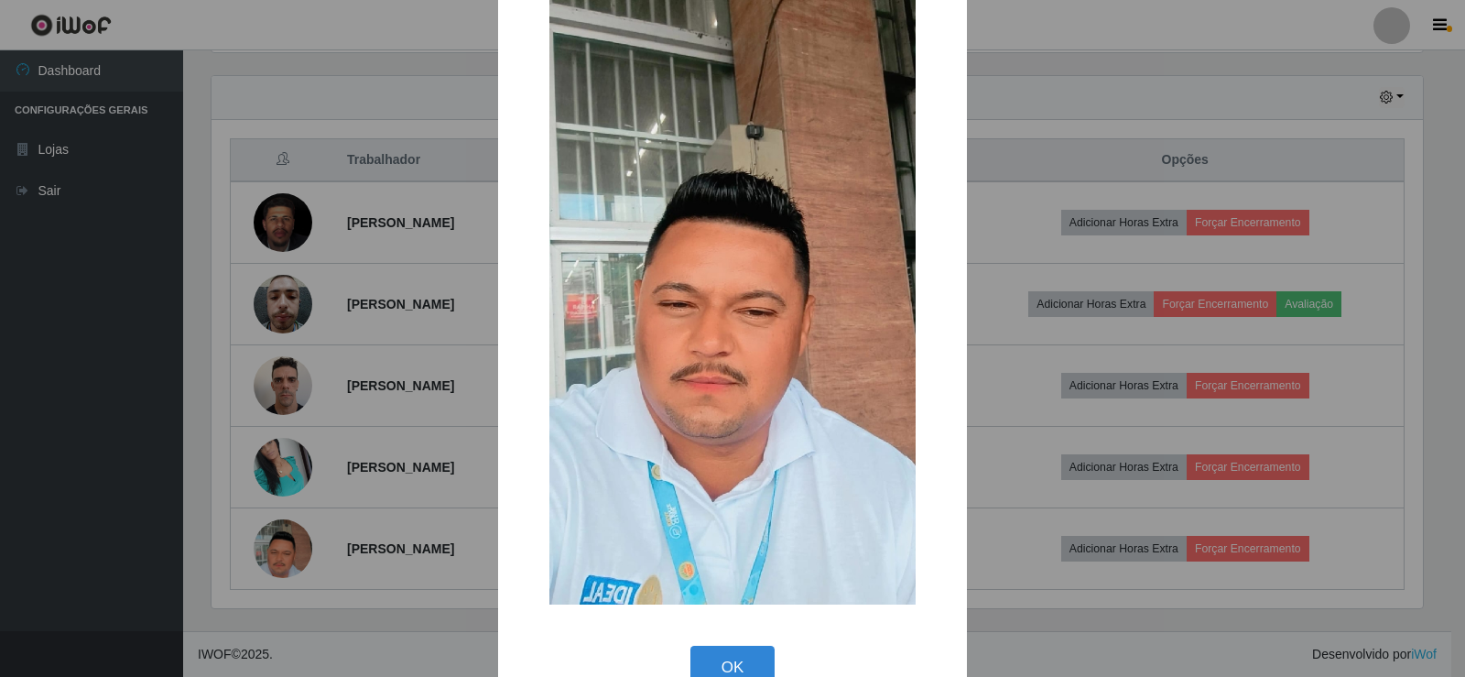
click at [370, 359] on div "× OK Cancel" at bounding box center [732, 338] width 1465 height 677
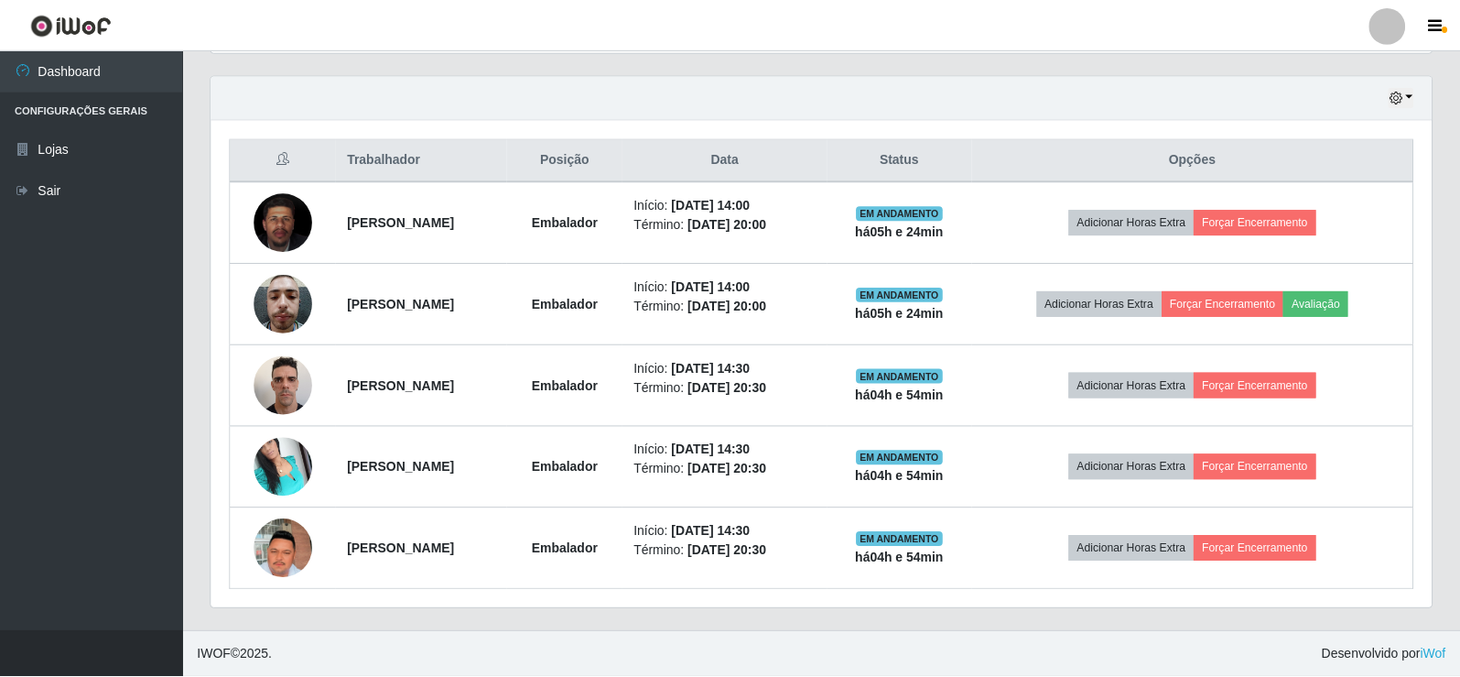
scroll to position [380, 1221]
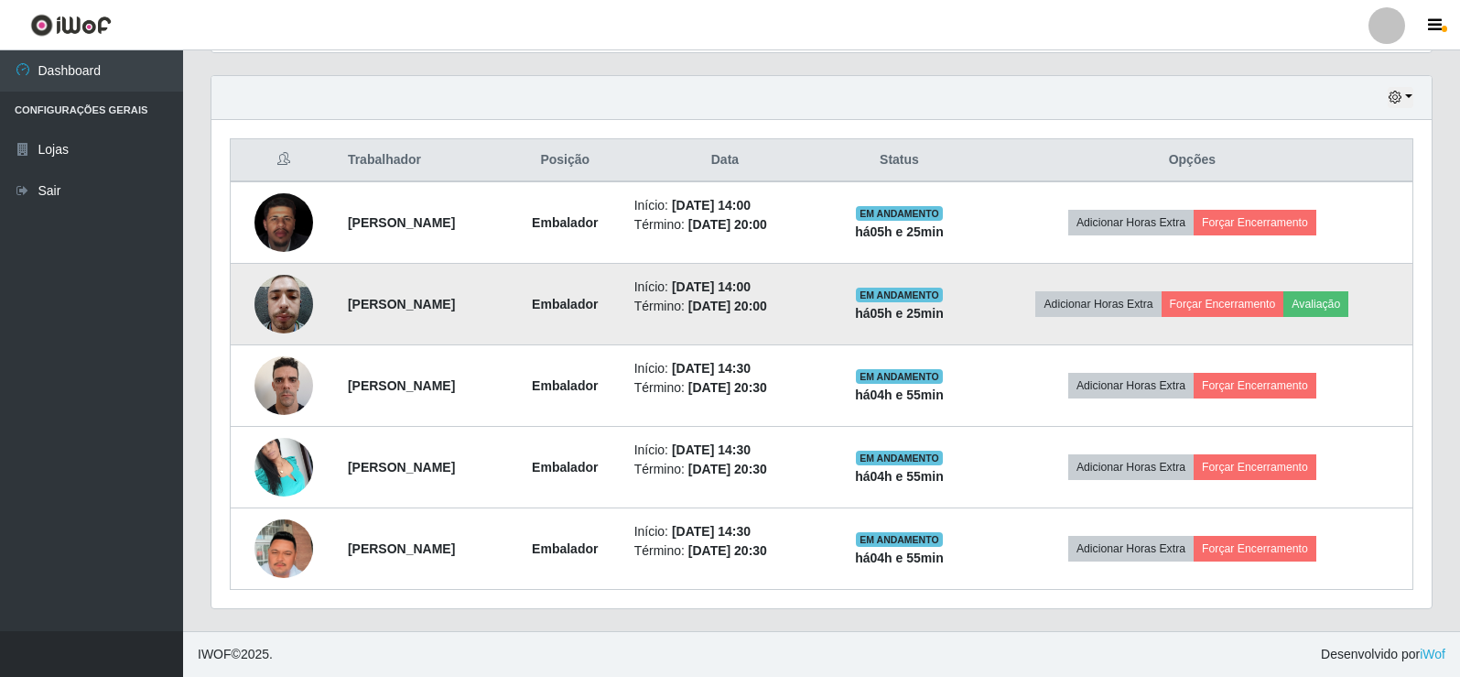
click at [275, 309] on img at bounding box center [284, 304] width 59 height 78
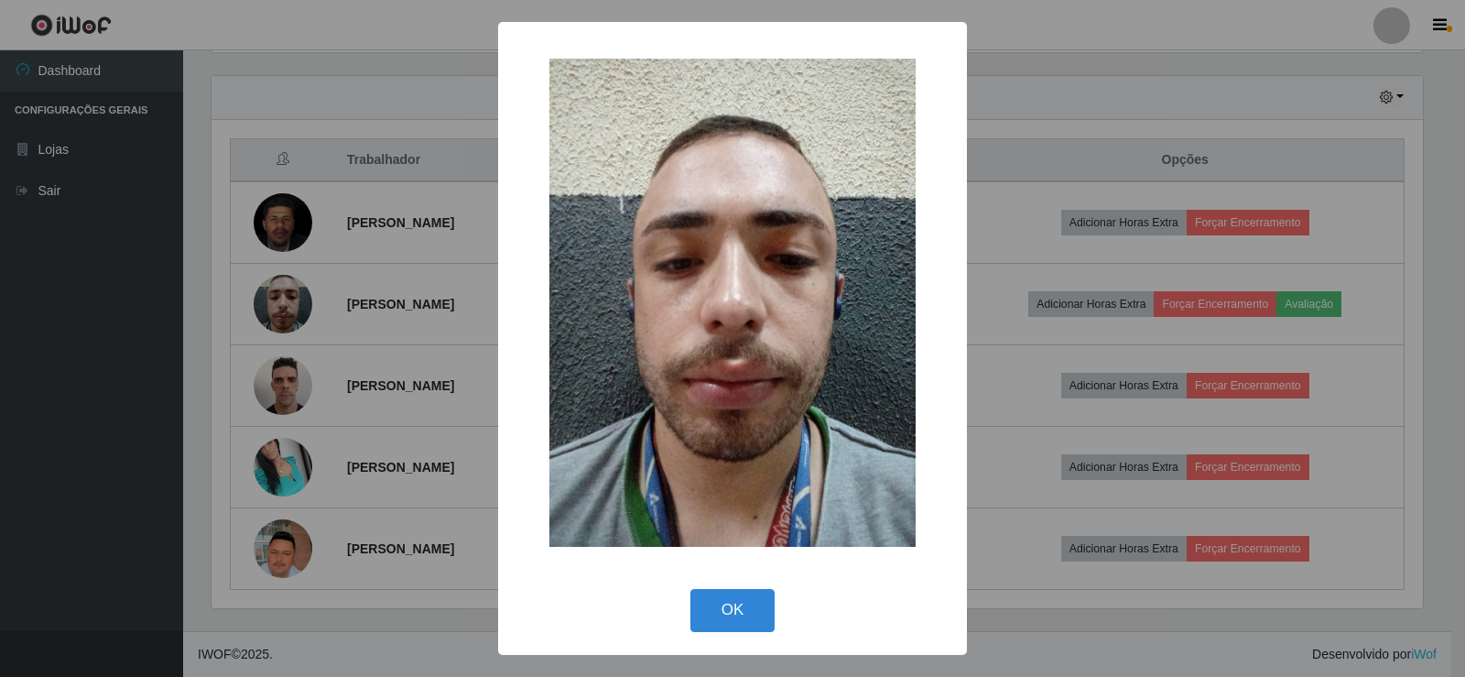
click at [293, 294] on div "× OK Cancel" at bounding box center [732, 338] width 1465 height 677
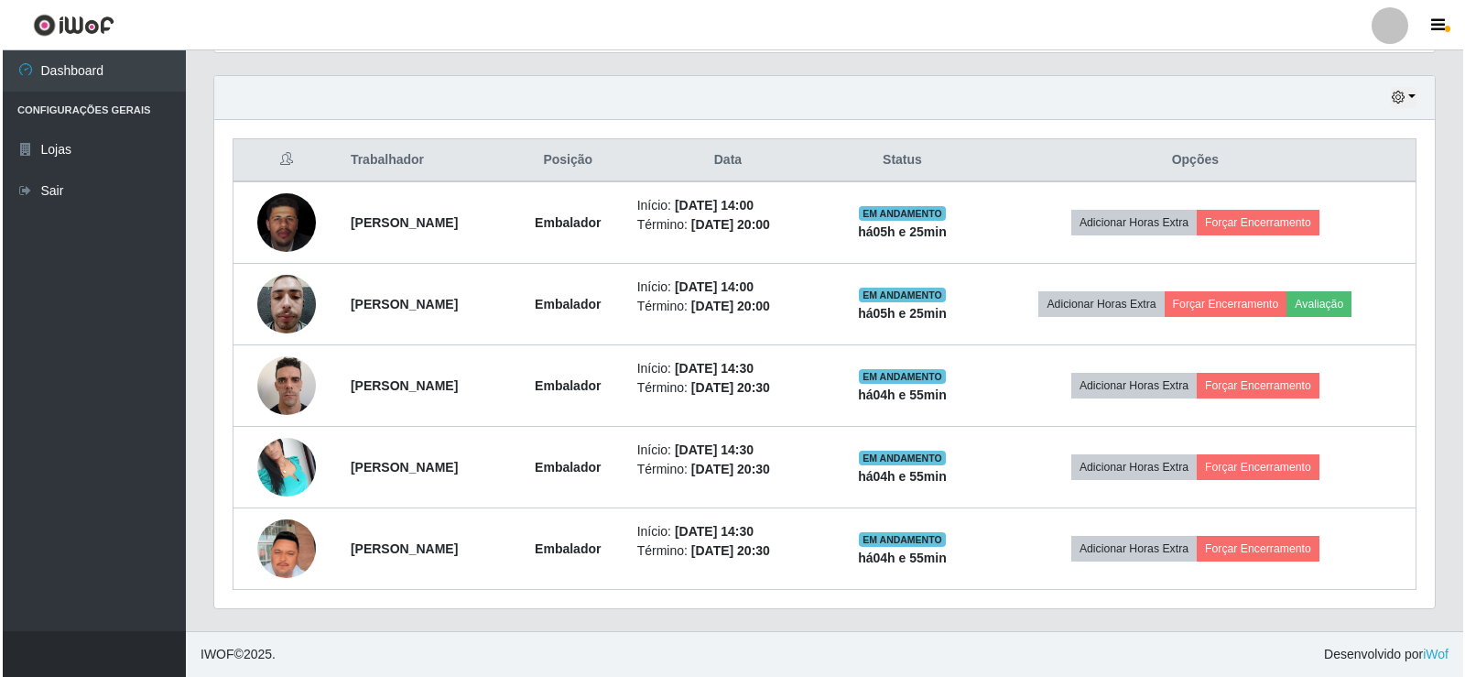
scroll to position [380, 1221]
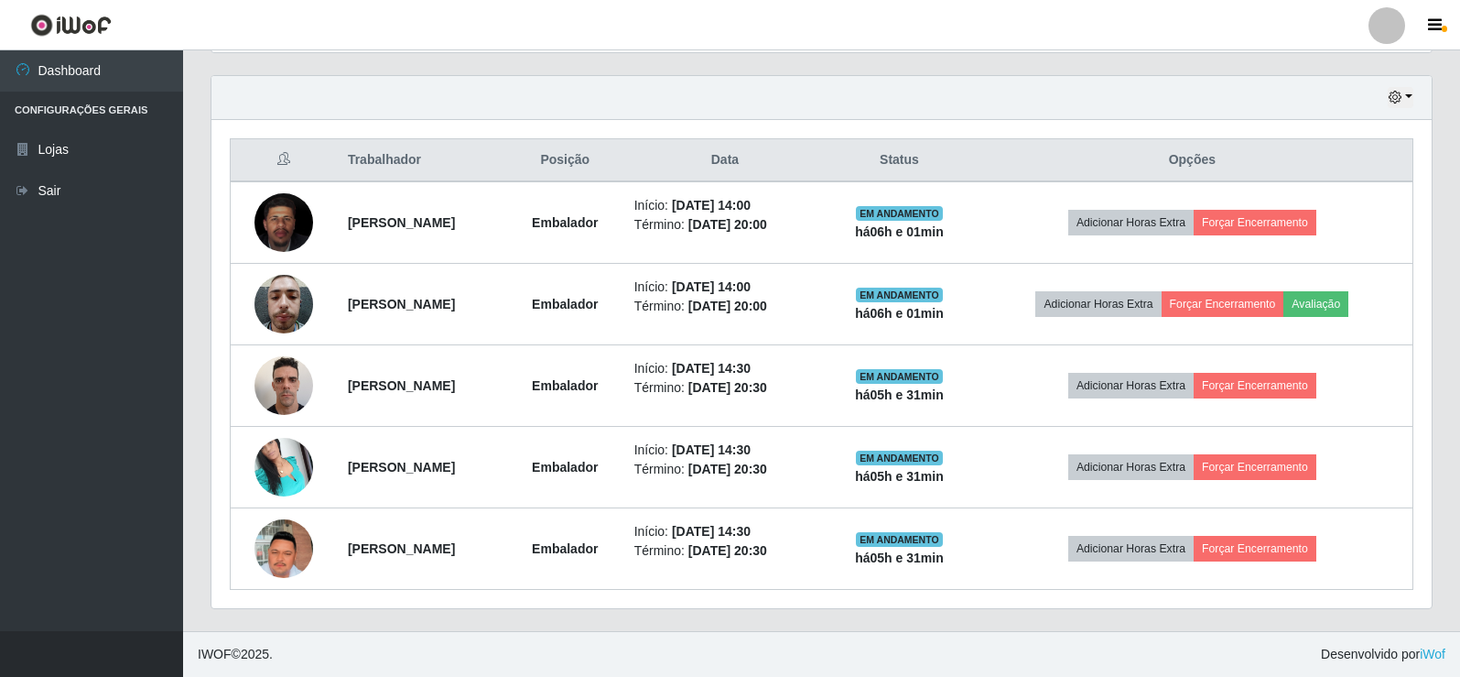
click at [1430, 195] on div "Trabalhador Posição Data Status Opções [PERSON_NAME] Início: [DATE] 14:00 Térmi…" at bounding box center [822, 364] width 1221 height 488
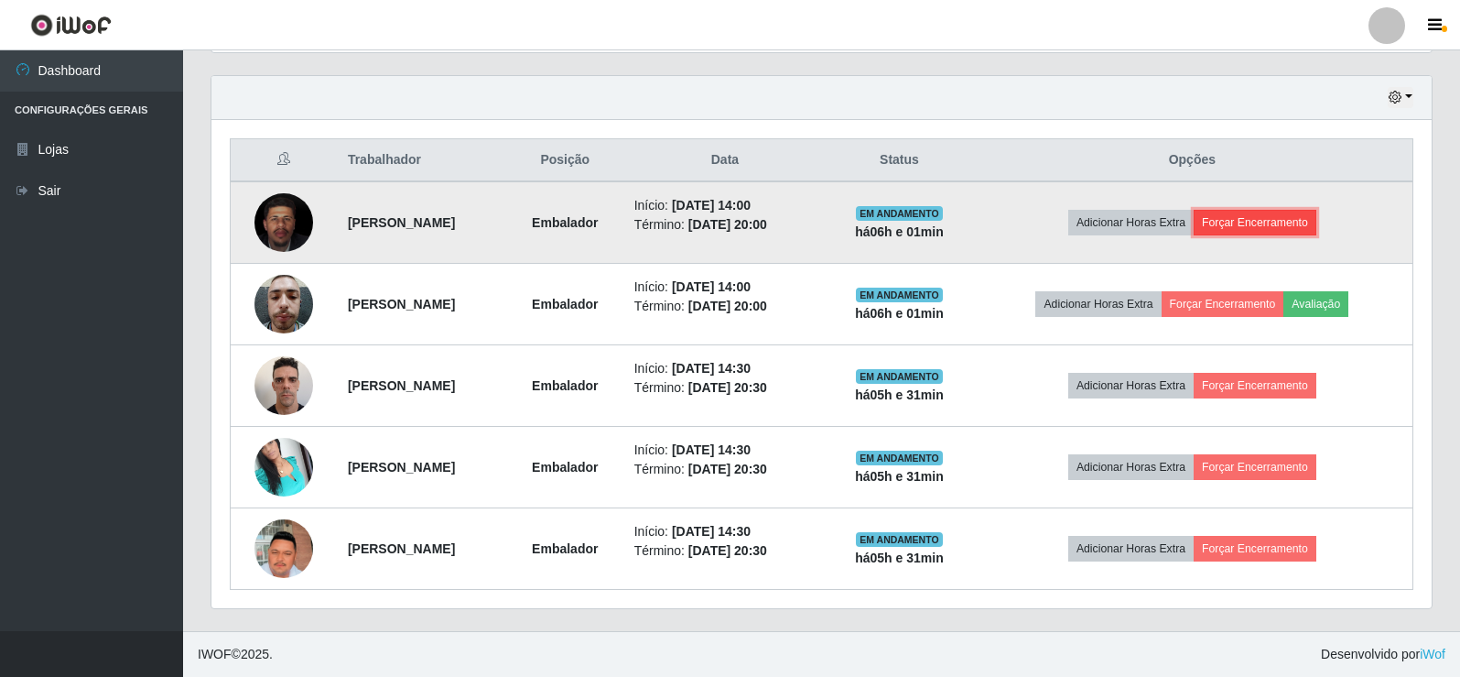
click at [1299, 226] on button "Forçar Encerramento" at bounding box center [1255, 223] width 123 height 26
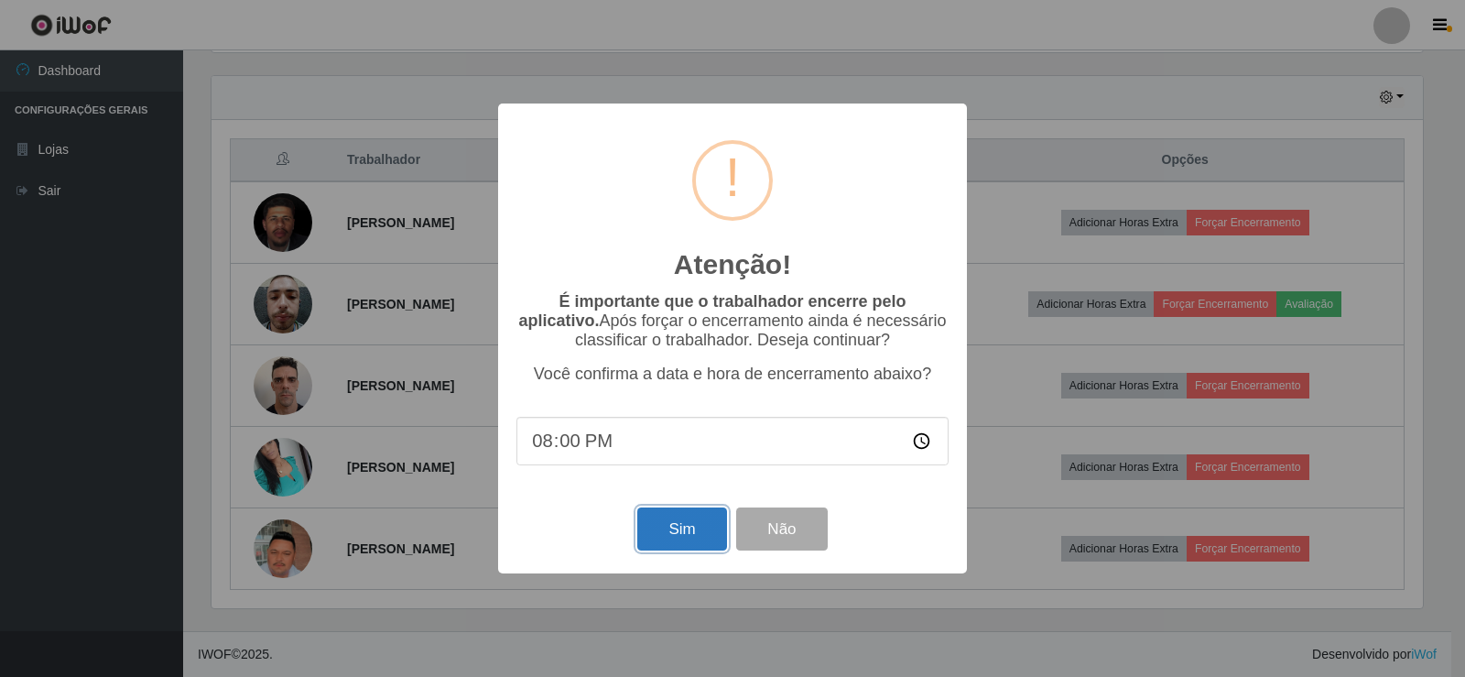
click at [670, 537] on button "Sim" at bounding box center [681, 528] width 89 height 43
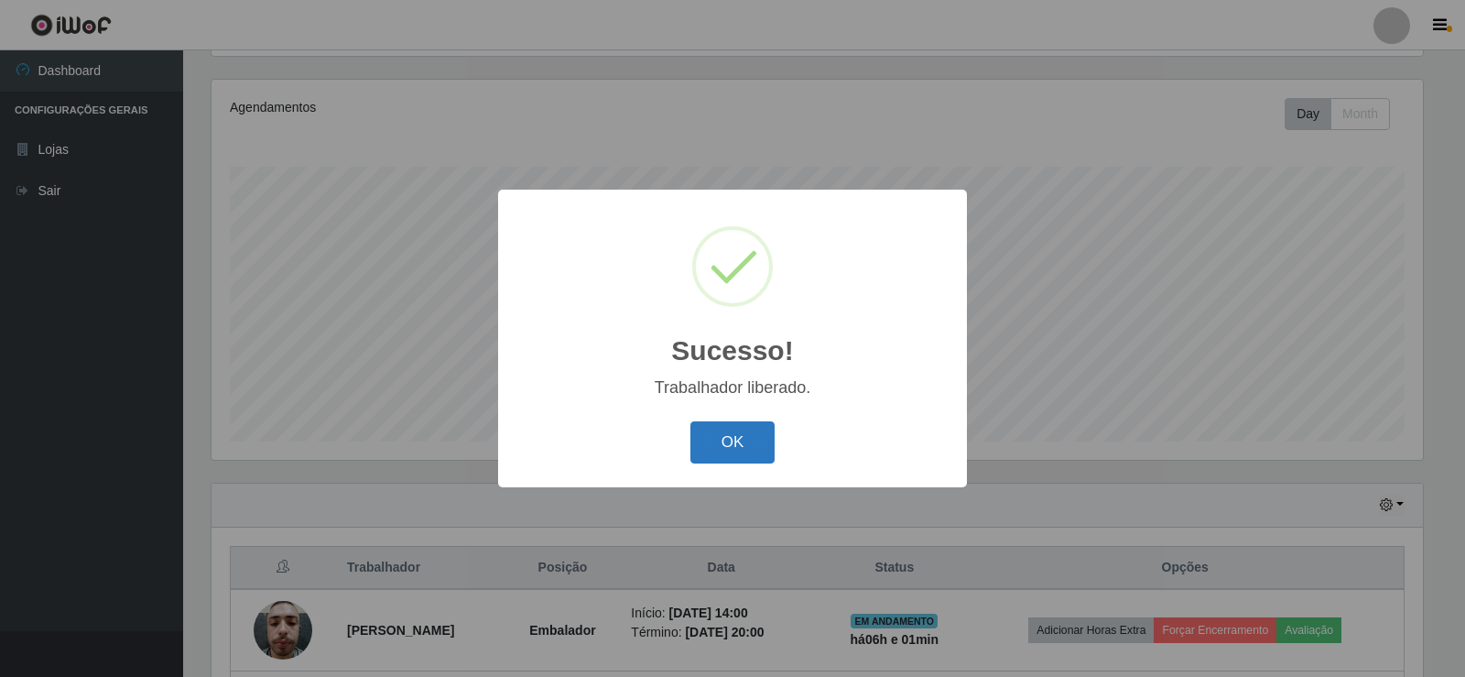
click at [727, 451] on button "OK" at bounding box center [732, 442] width 85 height 43
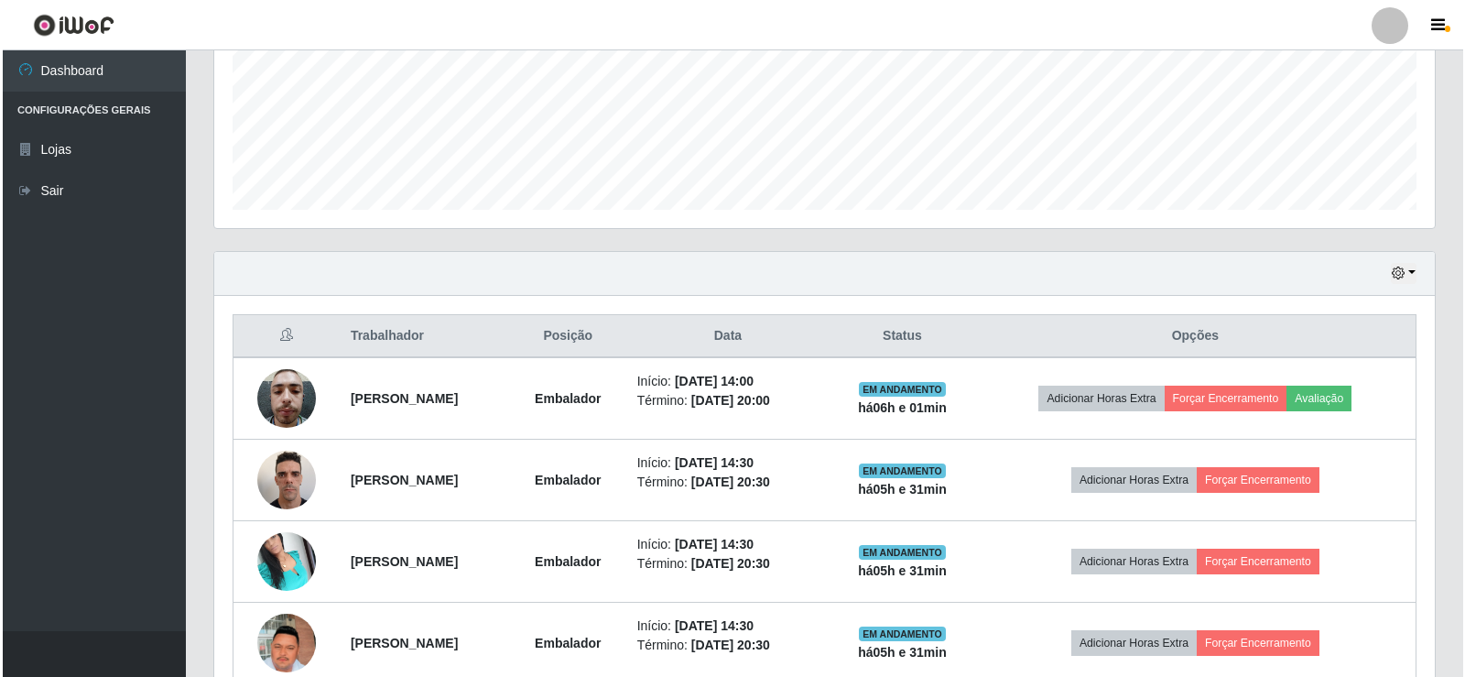
scroll to position [488, 0]
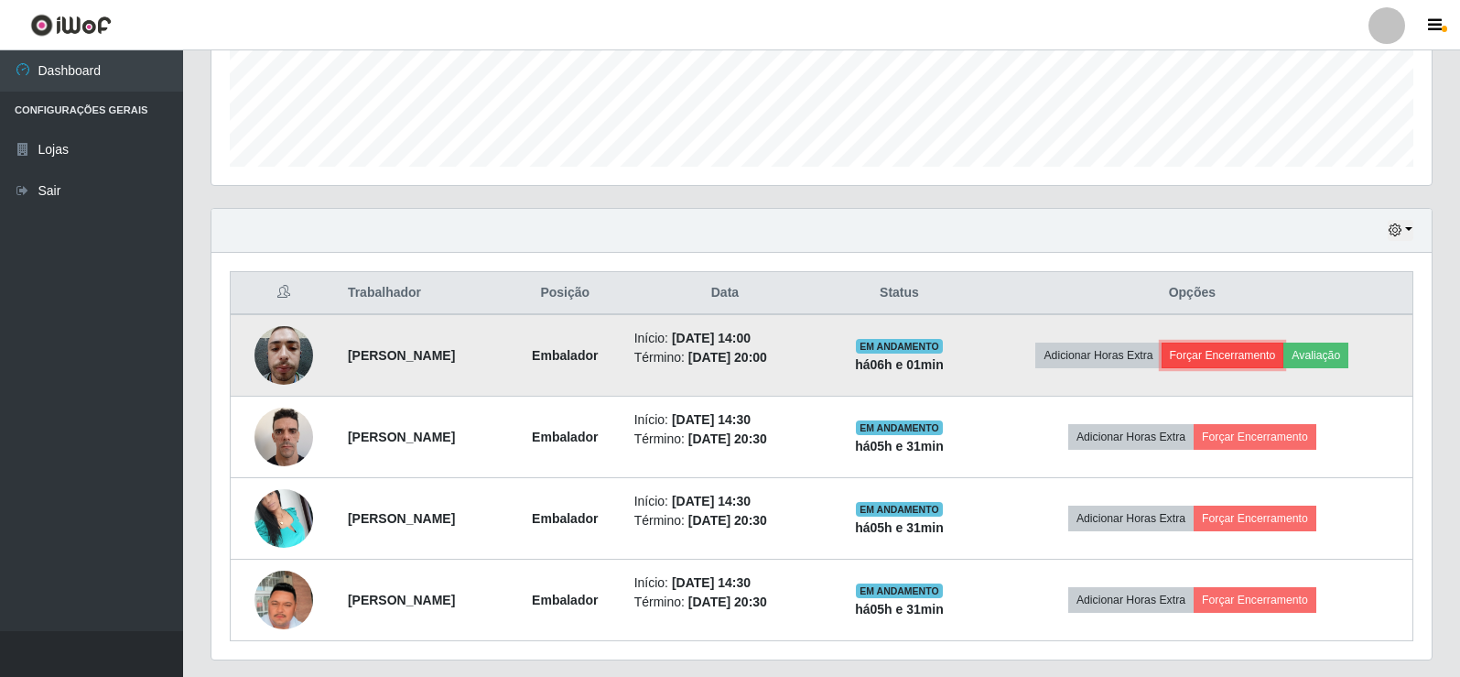
click at [1276, 353] on button "Forçar Encerramento" at bounding box center [1223, 355] width 123 height 26
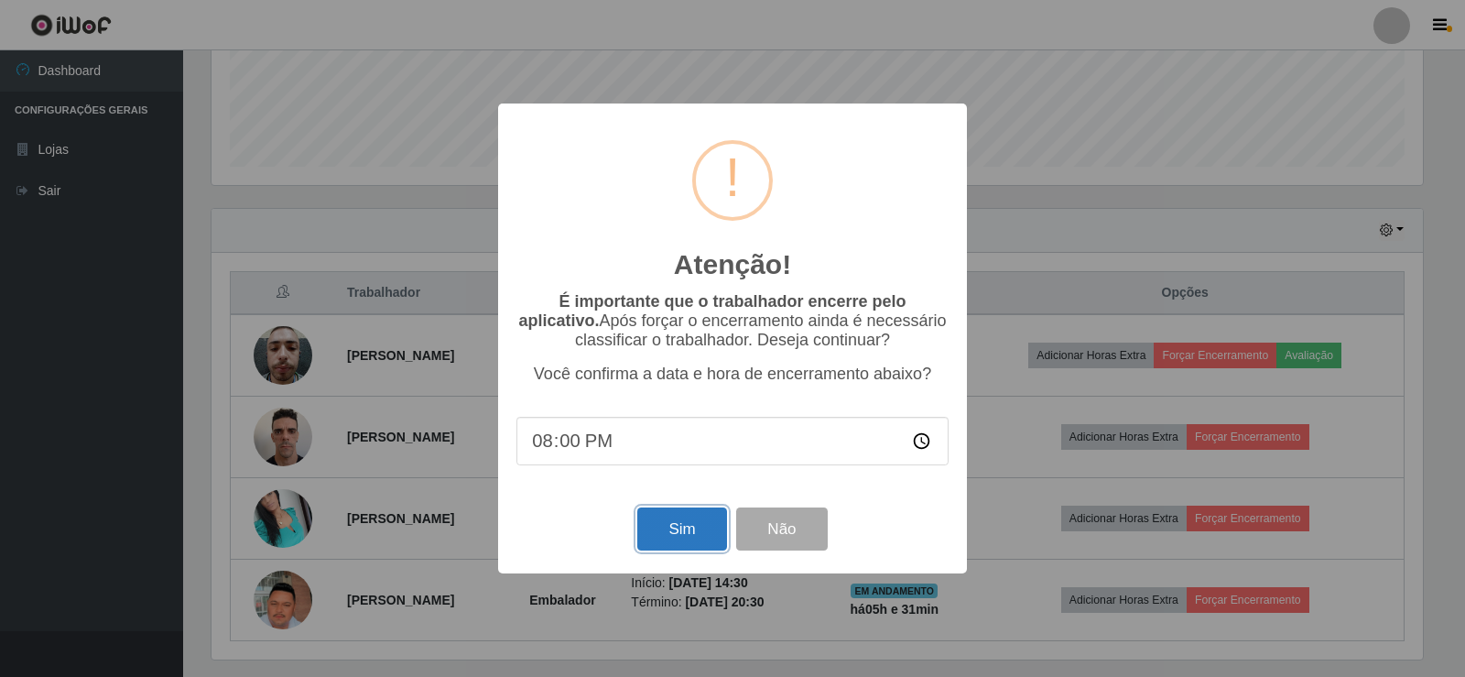
click at [687, 529] on button "Sim" at bounding box center [681, 528] width 89 height 43
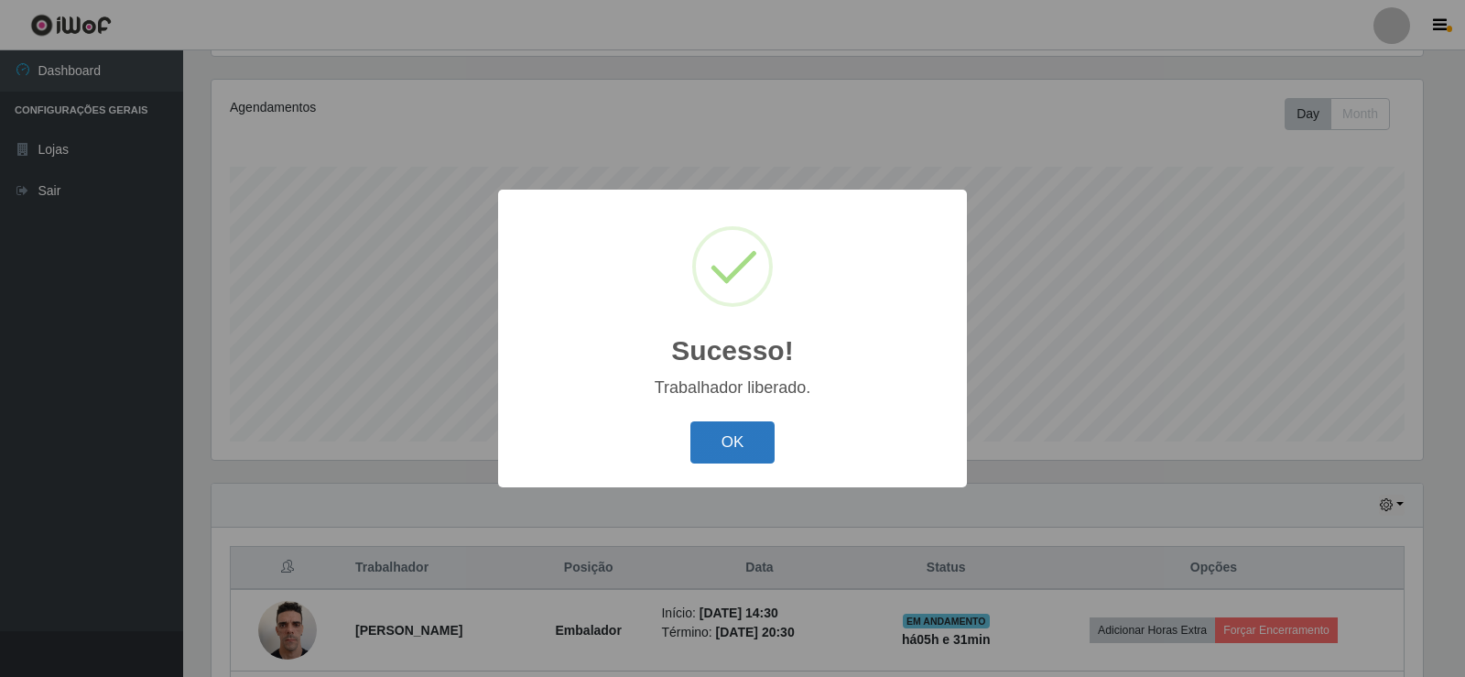
click at [731, 436] on button "OK" at bounding box center [732, 442] width 85 height 43
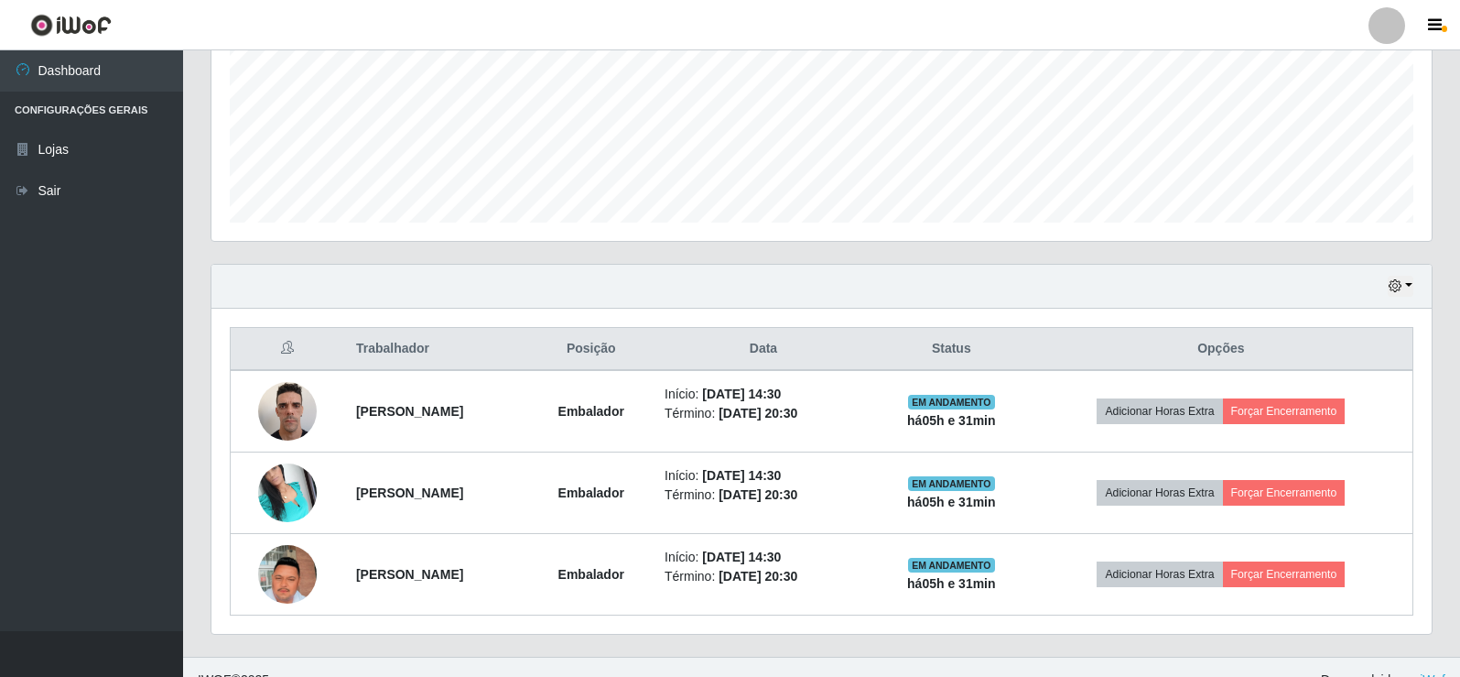
scroll to position [458, 0]
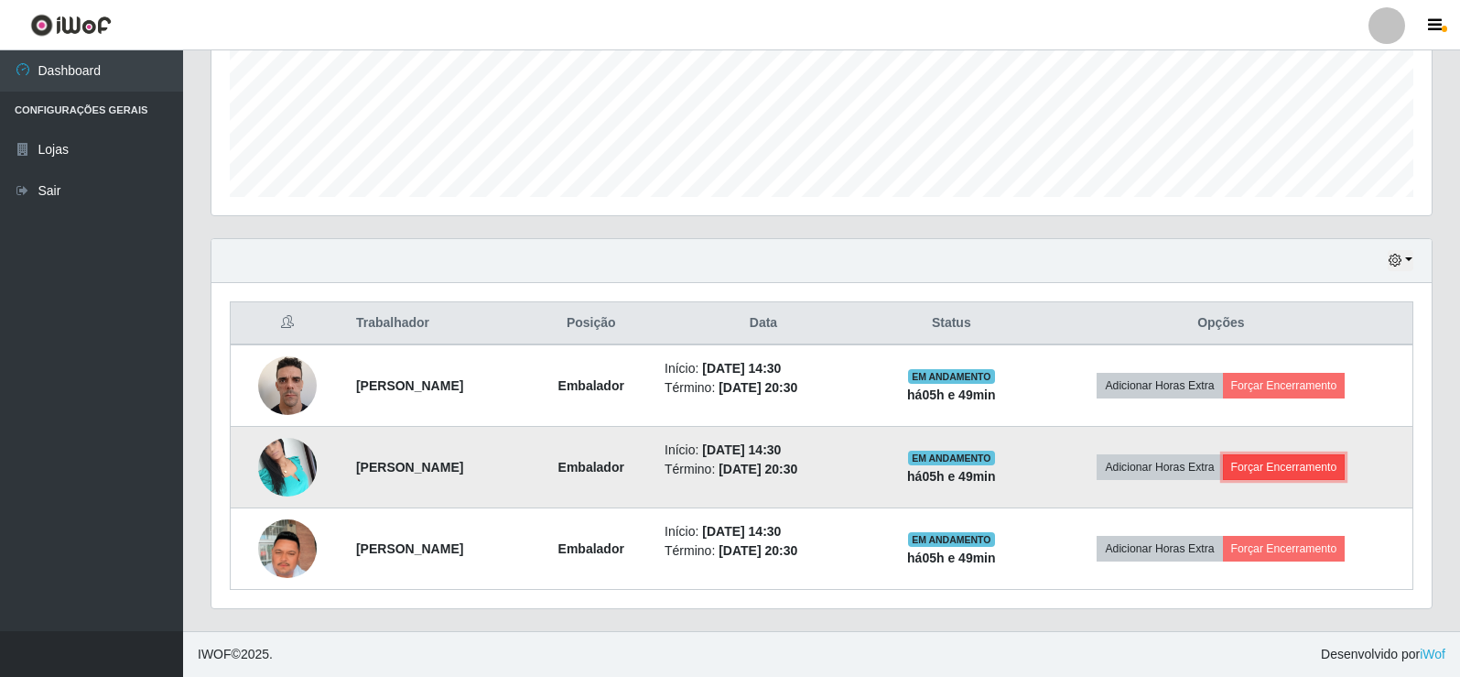
click at [1280, 466] on button "Forçar Encerramento" at bounding box center [1284, 467] width 123 height 26
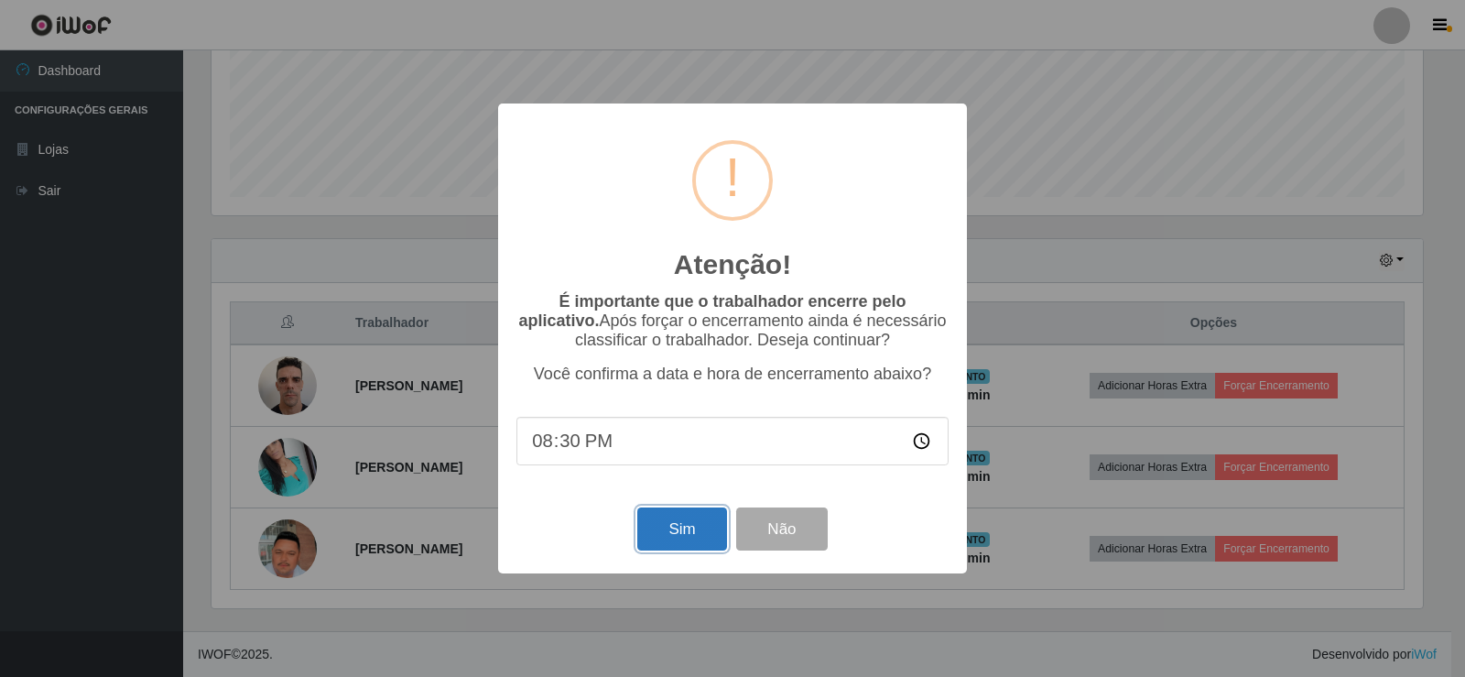
click at [649, 544] on button "Sim" at bounding box center [681, 528] width 89 height 43
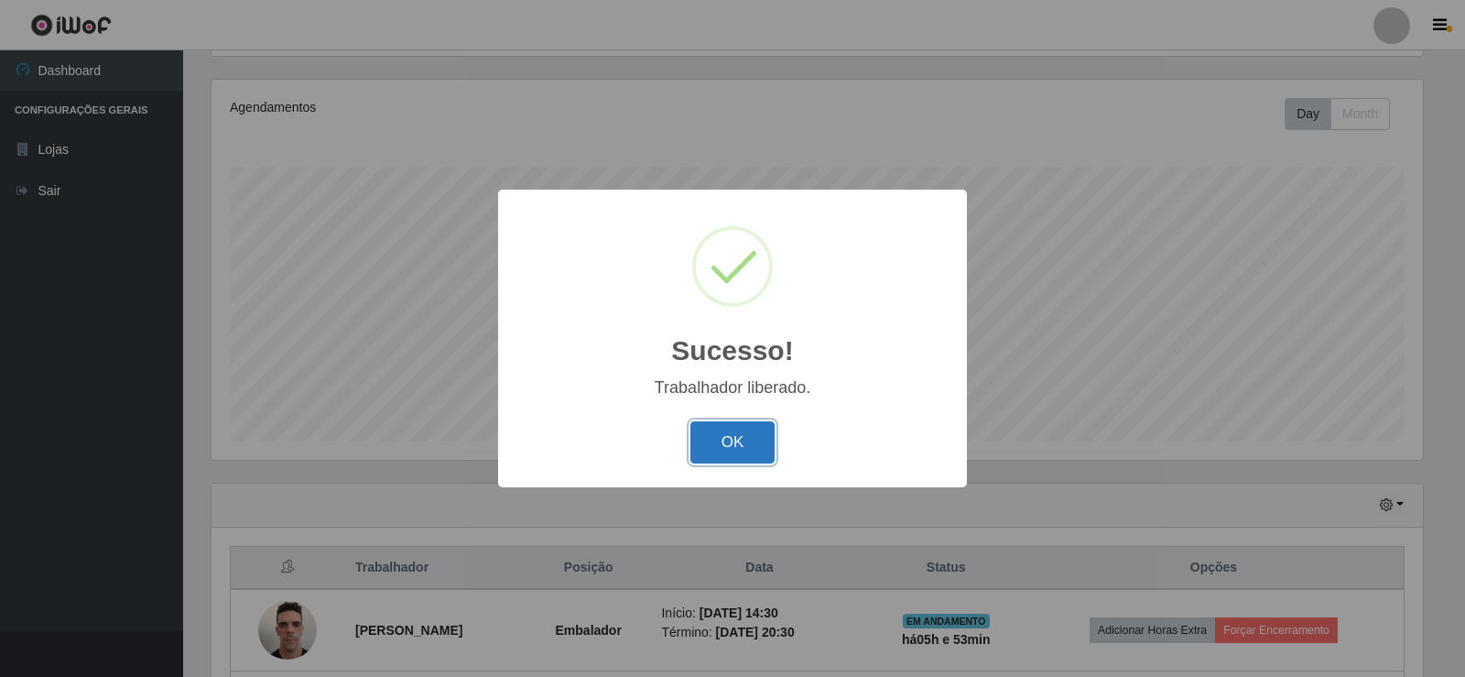
click at [759, 440] on button "OK" at bounding box center [732, 442] width 85 height 43
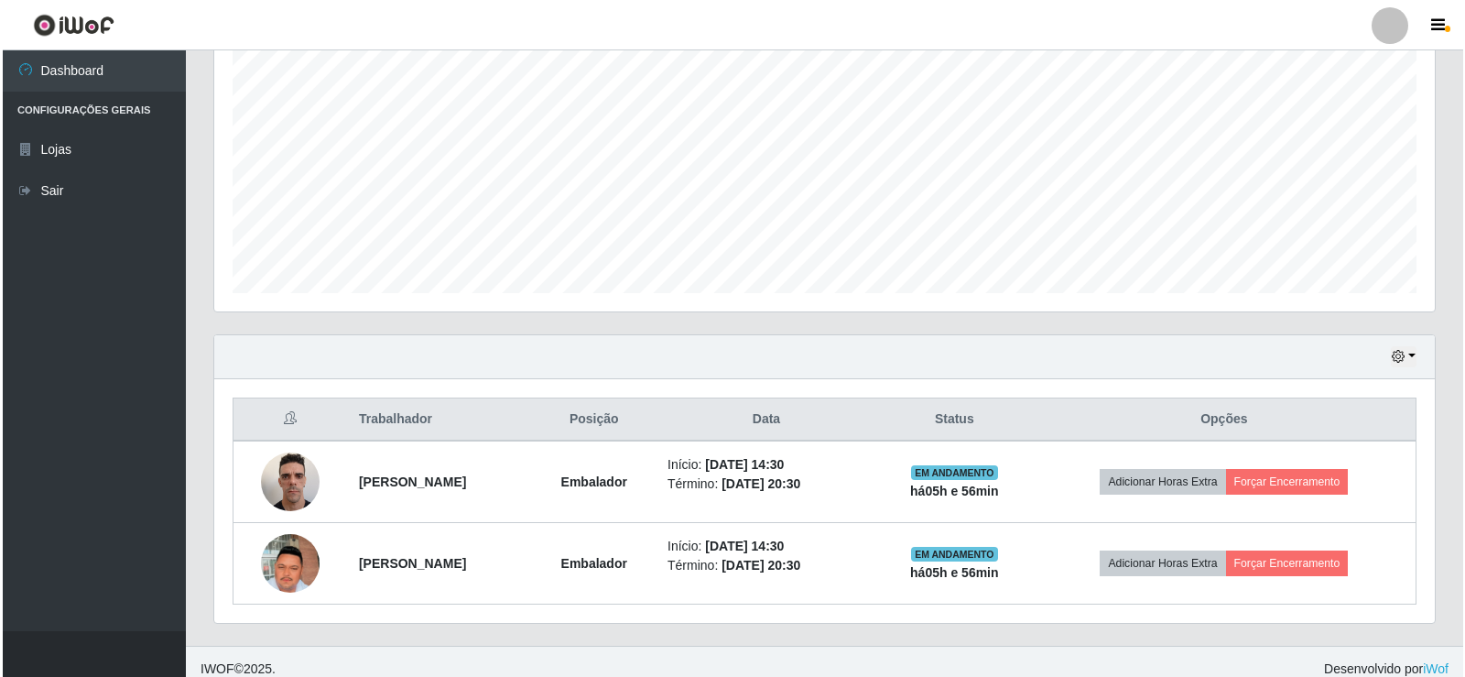
scroll to position [376, 0]
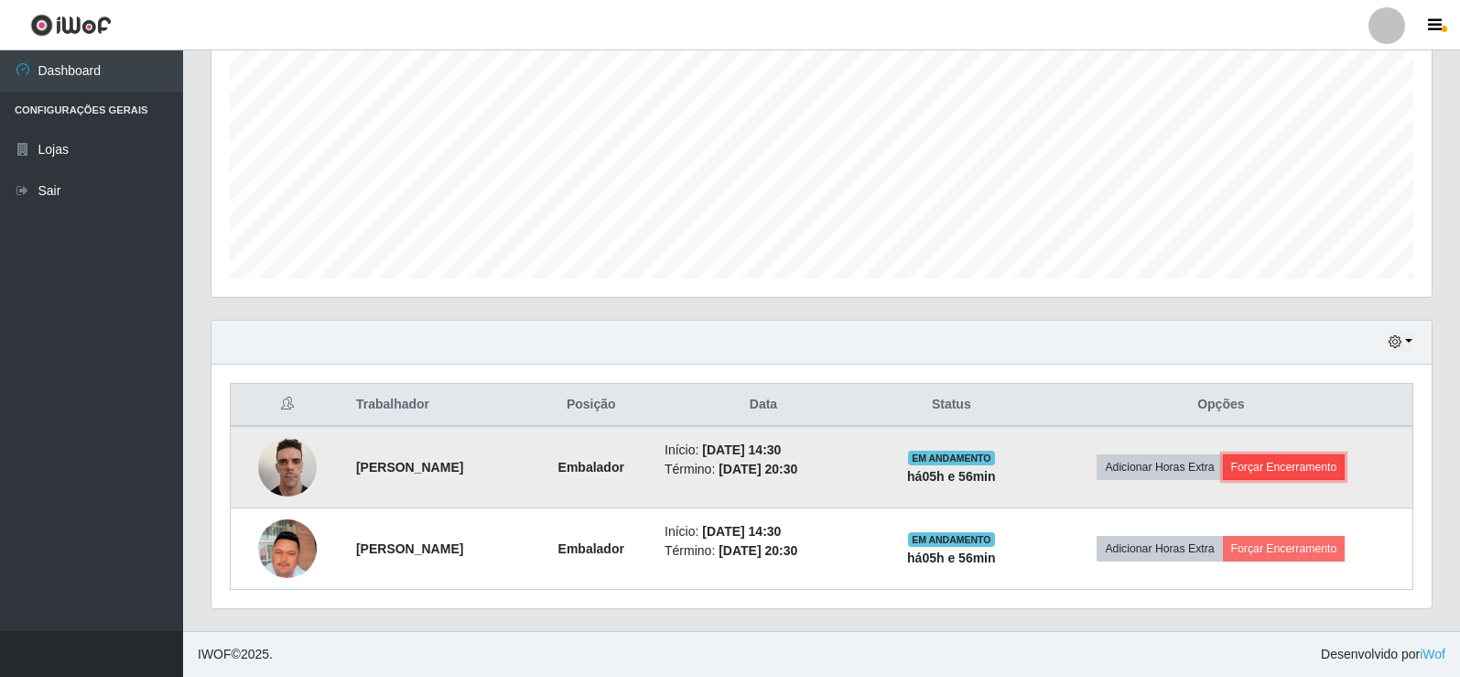
click at [1309, 459] on button "Forçar Encerramento" at bounding box center [1284, 467] width 123 height 26
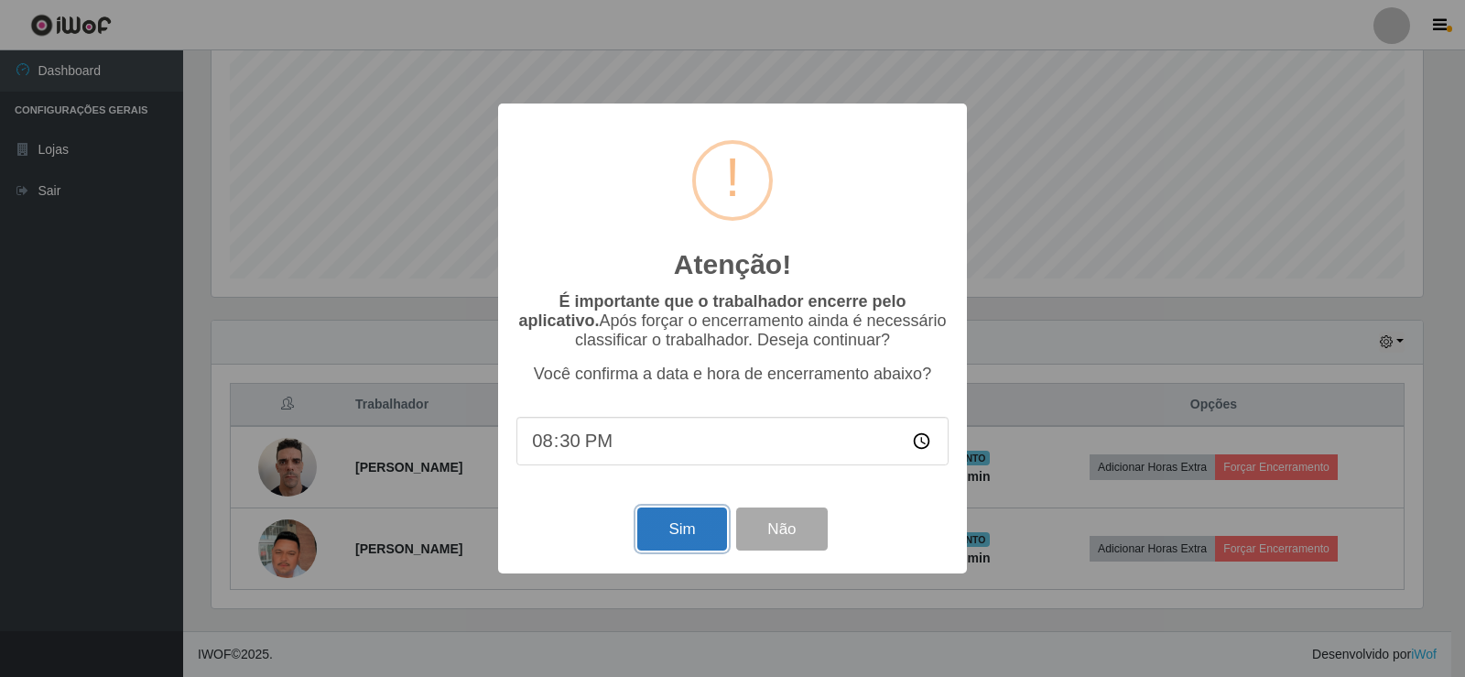
click at [707, 521] on button "Sim" at bounding box center [681, 528] width 89 height 43
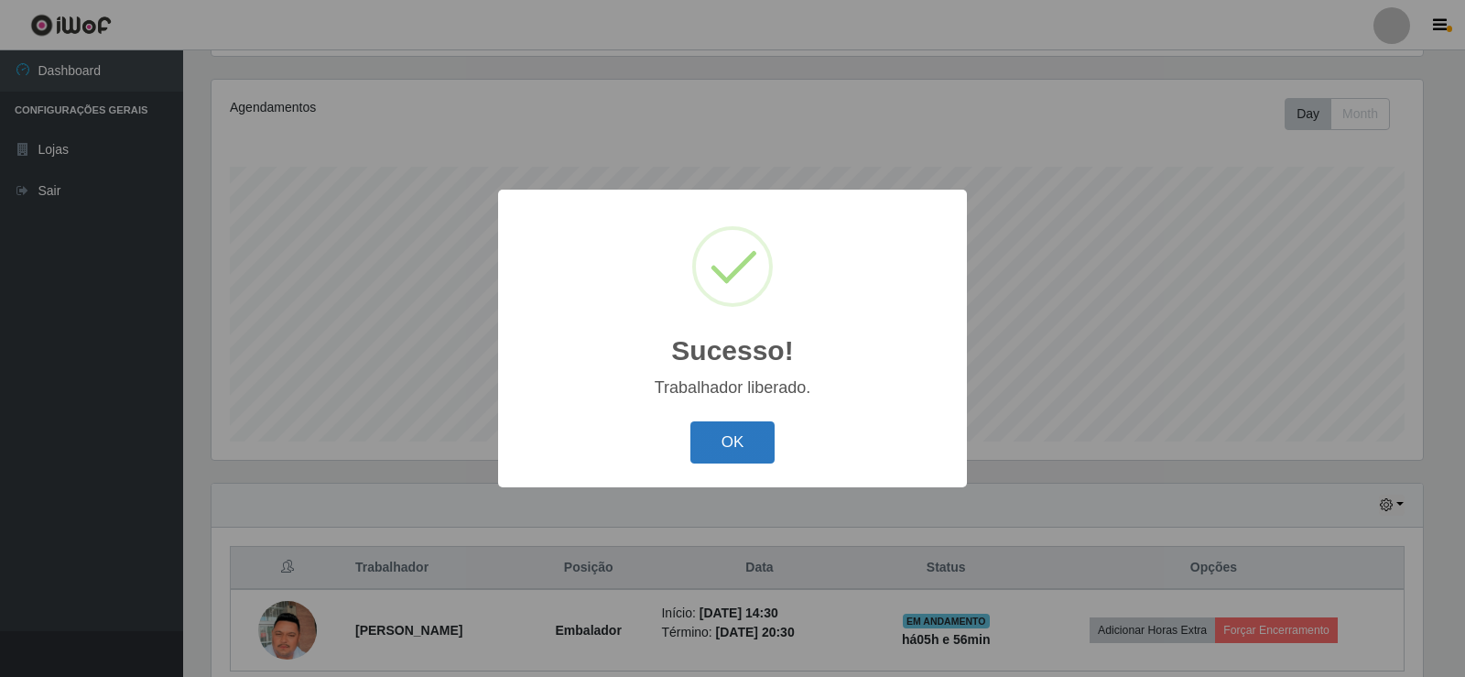
click at [725, 423] on button "OK" at bounding box center [732, 442] width 85 height 43
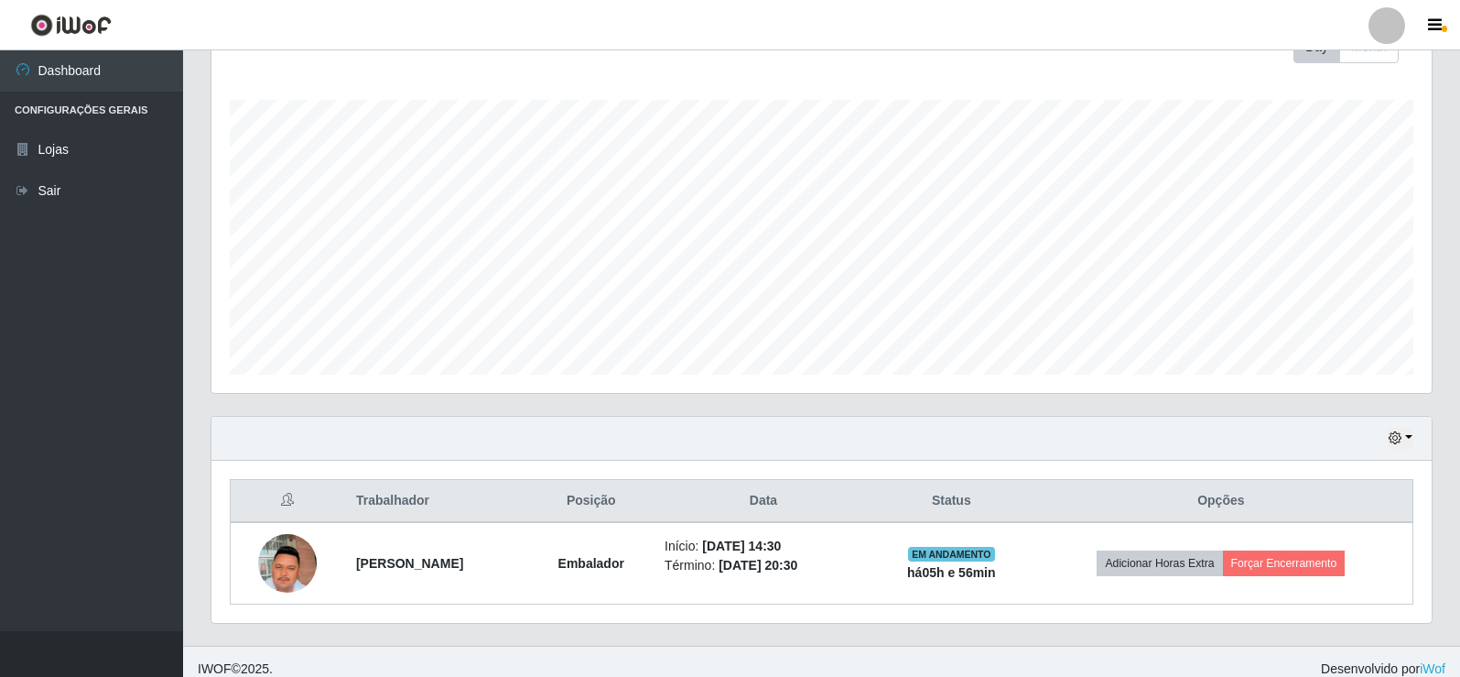
scroll to position [295, 0]
